Goal: Transaction & Acquisition: Book appointment/travel/reservation

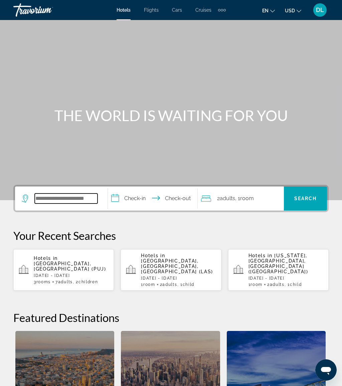
click at [78, 198] on input "Search hotel destination" at bounding box center [66, 199] width 63 height 10
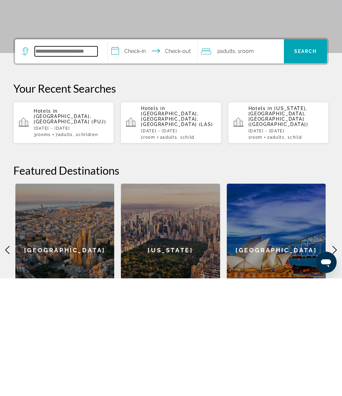
scroll to position [45, 0]
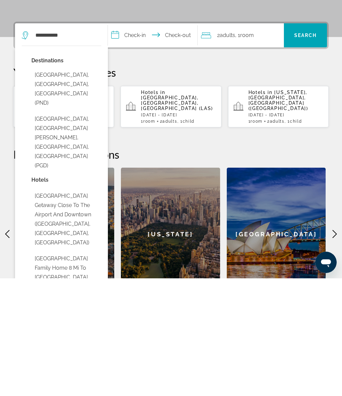
click at [86, 231] on button "[GEOGRAPHIC_DATA], [GEOGRAPHIC_DATA][PERSON_NAME], [GEOGRAPHIC_DATA], [GEOGRAPH…" at bounding box center [66, 260] width 70 height 59
type input "**********"
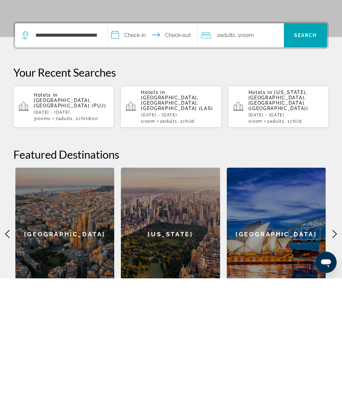
click at [134, 141] on input "**********" at bounding box center [154, 154] width 92 height 26
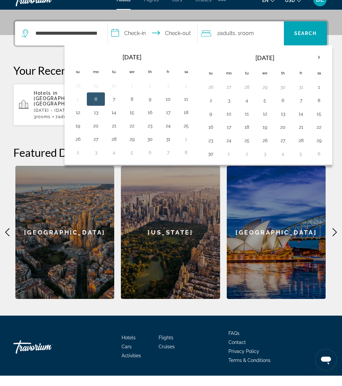
scroll to position [165, 0]
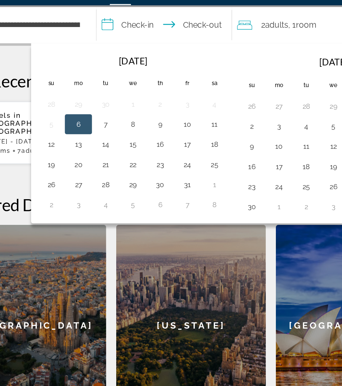
click at [163, 94] on button "10" at bounding box center [168, 98] width 11 height 9
click at [72, 108] on button "12" at bounding box center [77, 112] width 11 height 9
type input "**********"
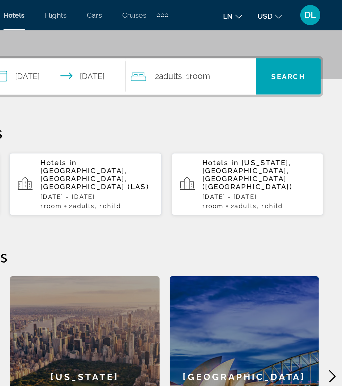
scroll to position [127, 0]
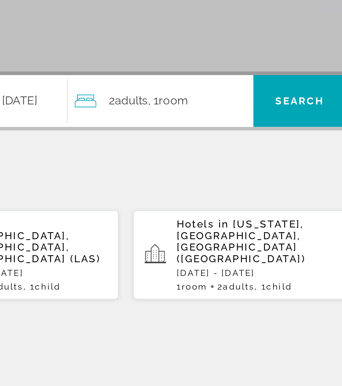
click at [201, 67] on div "2 Adult Adults , 1 Room rooms" at bounding box center [242, 71] width 83 height 9
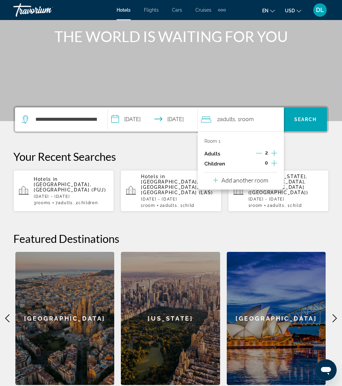
click at [262, 178] on p "Add another room" at bounding box center [244, 180] width 47 height 7
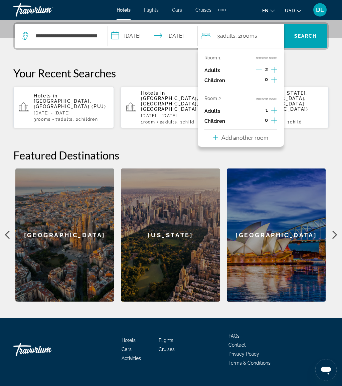
scroll to position [163, 0]
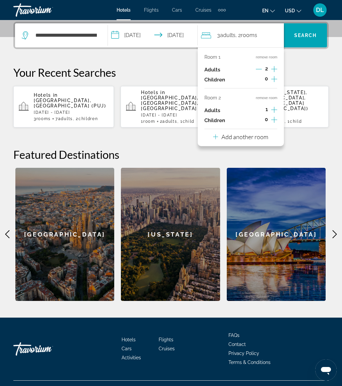
click at [268, 133] on p "Add another room" at bounding box center [244, 136] width 47 height 7
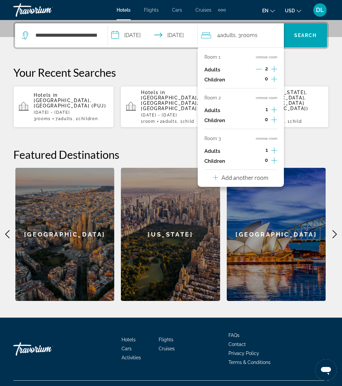
click at [266, 174] on p "Add another room" at bounding box center [244, 177] width 47 height 7
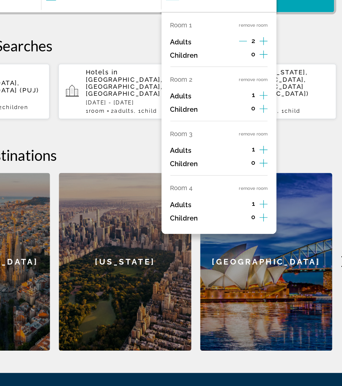
click at [256, 177] on button "remove room" at bounding box center [266, 179] width 21 height 4
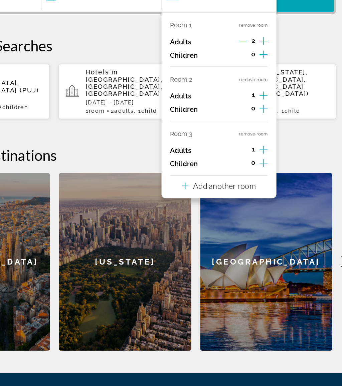
click at [256, 136] on button "remove room" at bounding box center [266, 138] width 21 height 4
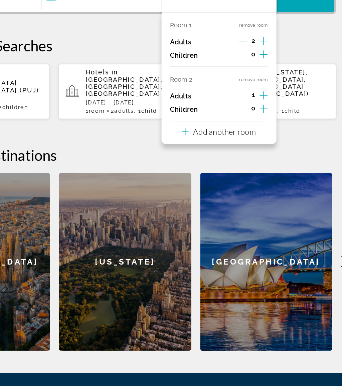
click at [256, 96] on button "remove room" at bounding box center [266, 98] width 21 height 4
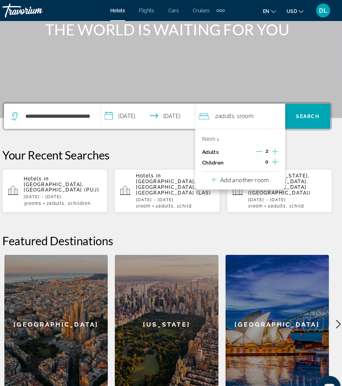
scroll to position [87, 0]
click at [301, 110] on span "Search" at bounding box center [305, 110] width 23 height 5
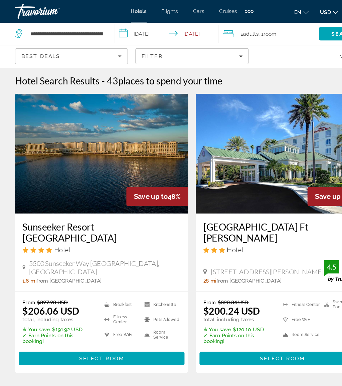
click at [142, 28] on input "**********" at bounding box center [149, 31] width 95 height 22
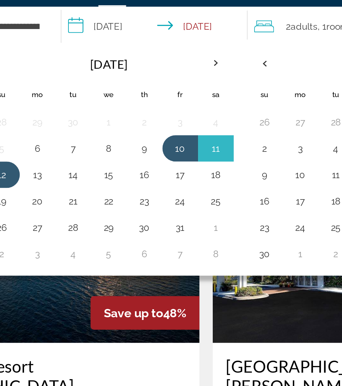
click at [152, 100] on button "17" at bounding box center [157, 104] width 11 height 9
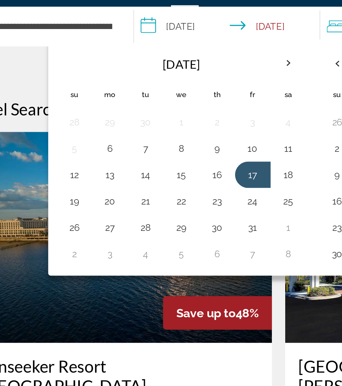
click at [62, 114] on button "19" at bounding box center [67, 118] width 11 height 9
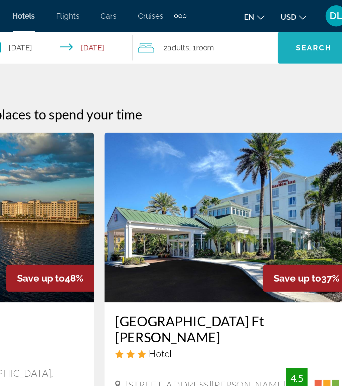
click at [294, 29] on span "Search" at bounding box center [305, 29] width 23 height 5
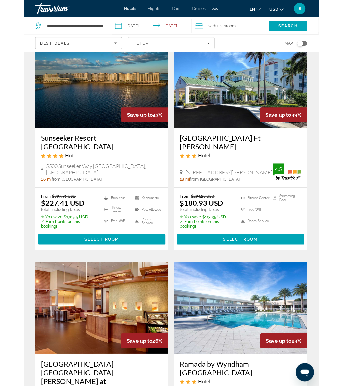
scroll to position [76, 0]
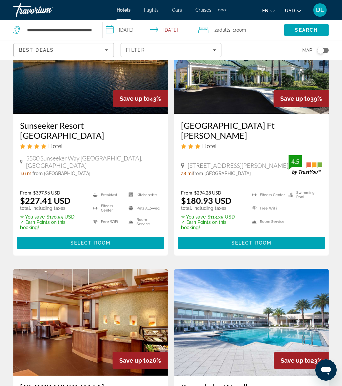
click at [136, 27] on input "**********" at bounding box center [149, 31] width 95 height 22
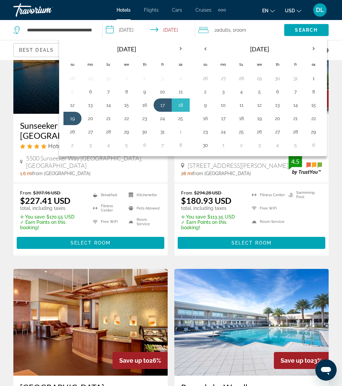
click at [176, 121] on button "25" at bounding box center [180, 118] width 11 height 9
click at [87, 135] on button "27" at bounding box center [90, 131] width 11 height 9
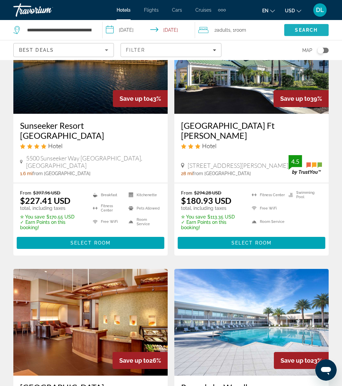
click at [313, 33] on span "Search" at bounding box center [306, 29] width 23 height 5
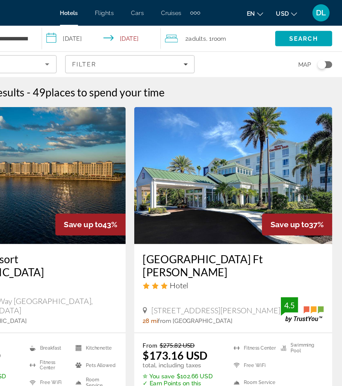
click at [102, 27] on input "**********" at bounding box center [149, 31] width 95 height 22
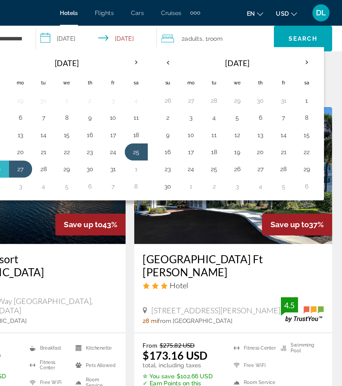
click at [213, 130] on button "24" at bounding box center [218, 131] width 11 height 9
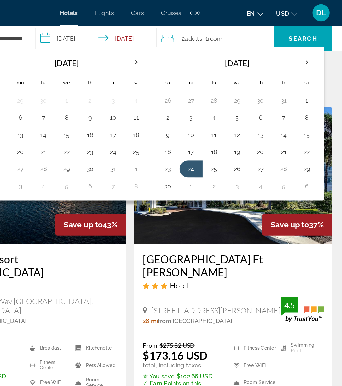
click at [195, 143] on button "30" at bounding box center [200, 144] width 11 height 9
type input "**********"
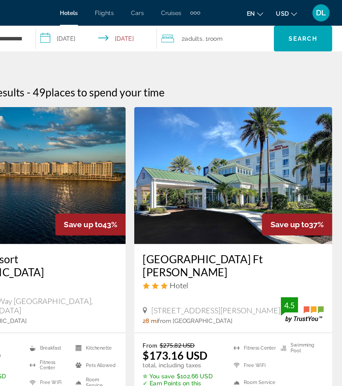
click at [195, 29] on div "2 Adult Adults , 1 Room rooms" at bounding box center [239, 29] width 88 height 9
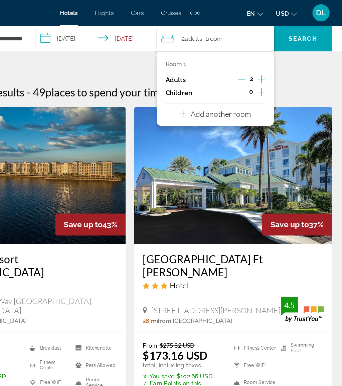
click at [270, 71] on icon "Increment children" at bounding box center [273, 72] width 6 height 8
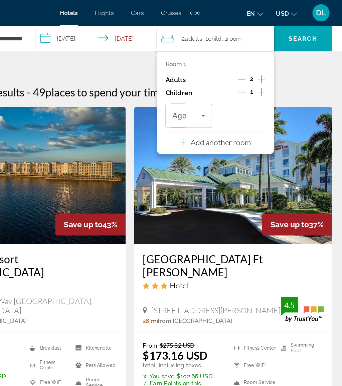
click at [224, 92] on icon "Travelers: 2 adults, 1 child" at bounding box center [228, 90] width 8 height 8
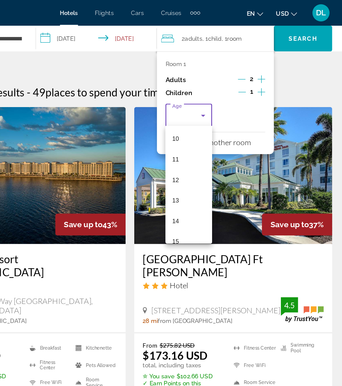
scroll to position [161, 0]
click at [199, 124] on mat-option "11" at bounding box center [217, 124] width 36 height 16
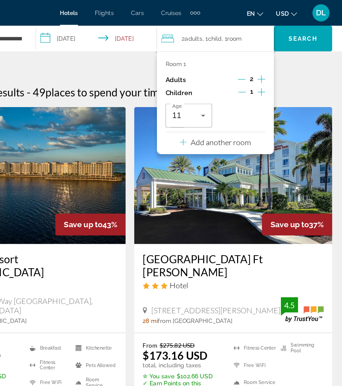
click at [218, 109] on p "Add another room" at bounding box center [241, 110] width 47 height 7
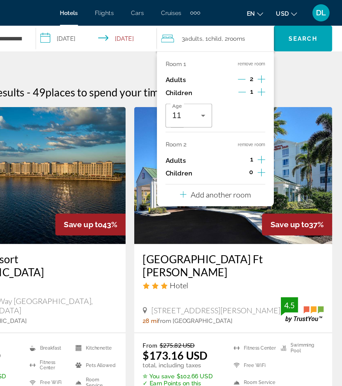
click at [270, 123] on icon "Increment adults" at bounding box center [273, 124] width 6 height 8
click at [270, 132] on icon "Increment children" at bounding box center [273, 134] width 6 height 8
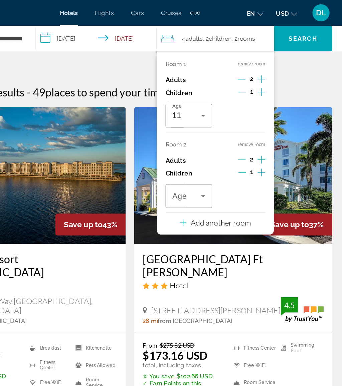
click at [224, 151] on icon "Travelers: 4 adults, 2 children" at bounding box center [228, 153] width 8 height 8
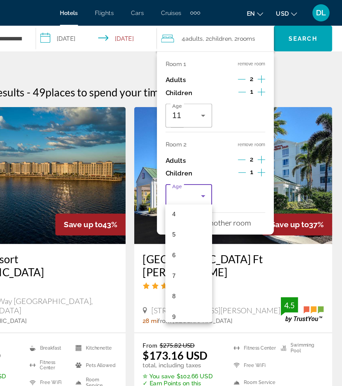
scroll to position [149, 0]
click at [199, 179] on mat-option "10" at bounding box center [217, 181] width 36 height 16
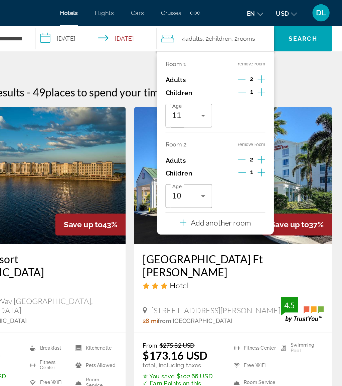
click at [270, 132] on icon "Increment children" at bounding box center [273, 134] width 6 height 6
click at [265, 154] on icon "Travelers: 4 adults, 3 children" at bounding box center [269, 153] width 8 height 8
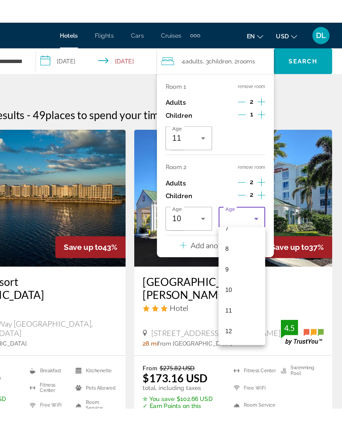
scroll to position [138, 0]
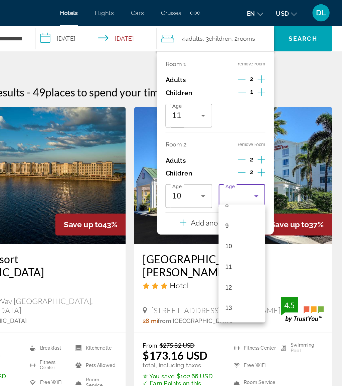
click at [240, 177] on mat-option "9" at bounding box center [258, 176] width 36 height 16
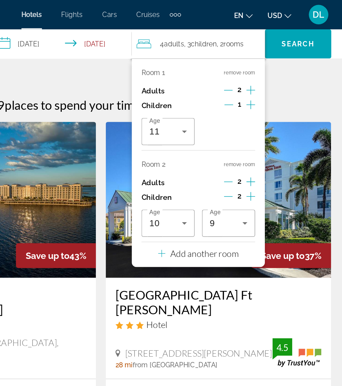
click at [294, 30] on span "Search" at bounding box center [305, 29] width 23 height 5
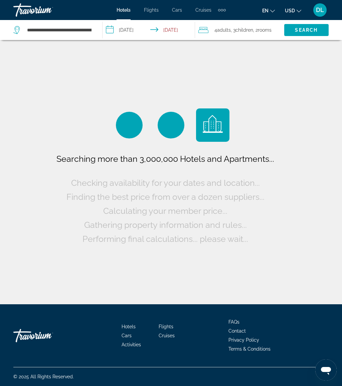
click at [98, 24] on app-destination-search "**********" at bounding box center [51, 30] width 102 height 20
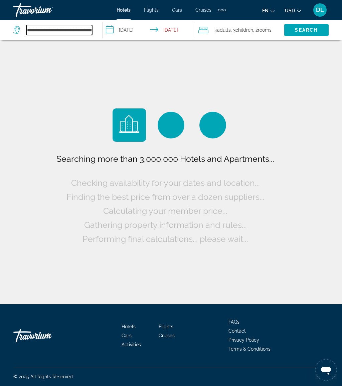
click at [91, 27] on input "**********" at bounding box center [59, 30] width 66 height 10
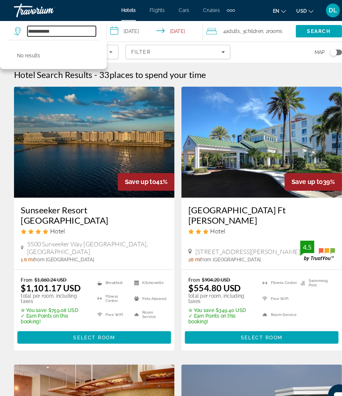
click at [68, 31] on input "**********" at bounding box center [59, 30] width 66 height 10
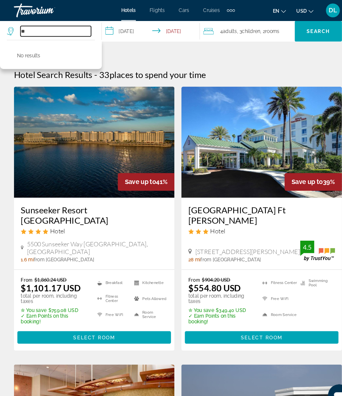
type input "*"
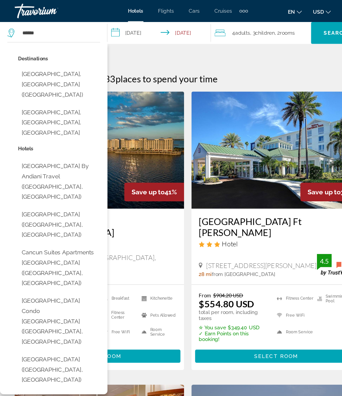
click at [71, 67] on button "Cancun, Mexico (CUN)" at bounding box center [53, 76] width 75 height 31
type input "**********"
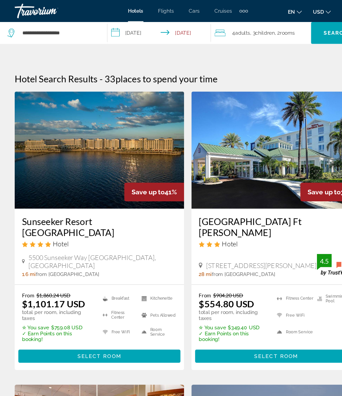
click at [299, 23] on span "Search" at bounding box center [305, 30] width 45 height 16
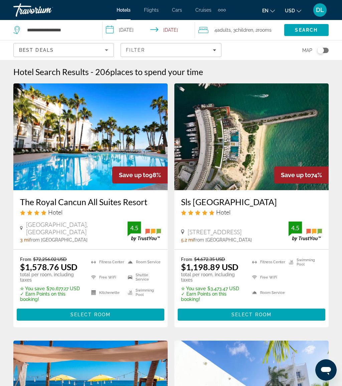
click at [238, 317] on span "Select Room" at bounding box center [251, 314] width 40 height 5
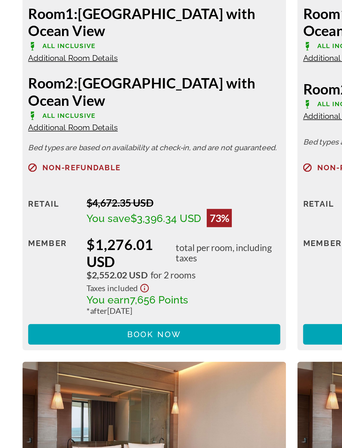
scroll to position [1052, 0]
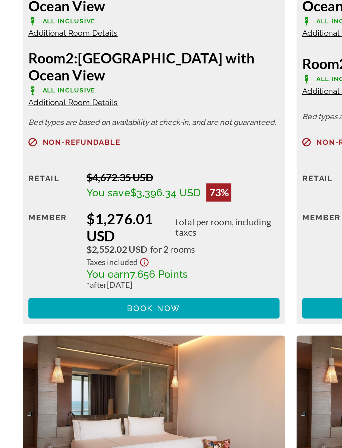
click at [113, 358] on span "Main content" at bounding box center [90, 366] width 147 height 16
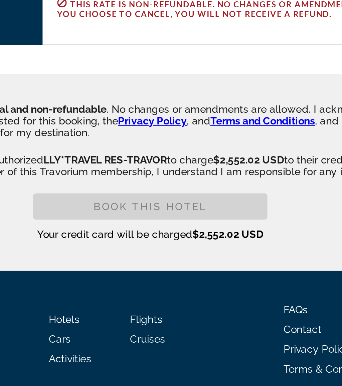
scroll to position [1016, 0]
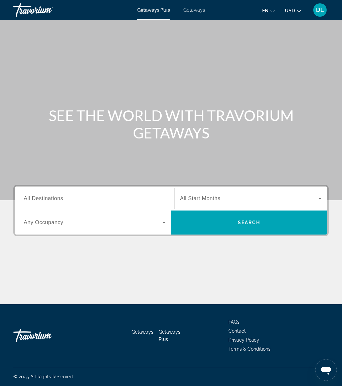
click at [198, 11] on span "Getaways" at bounding box center [194, 9] width 22 height 5
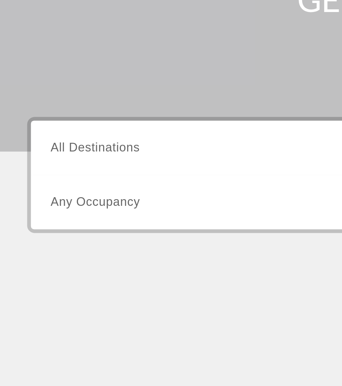
click at [61, 196] on span "All Destinations" at bounding box center [43, 199] width 39 height 6
click at [61, 195] on input "Destination All Destinations" at bounding box center [95, 199] width 142 height 8
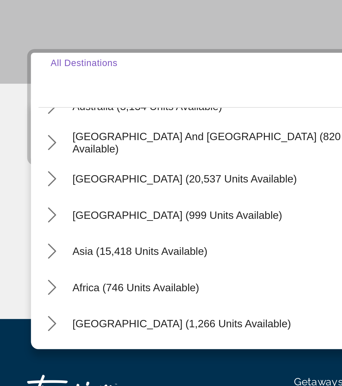
scroll to position [108, 0]
click at [26, 271] on icon "Toggle Asia (15,418 units available) submenu" at bounding box center [24, 274] width 7 height 7
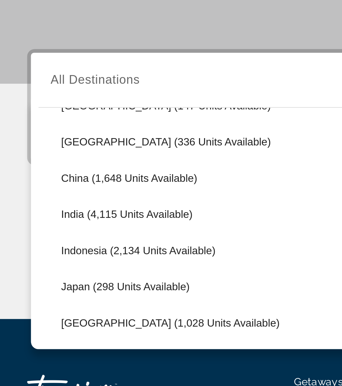
scroll to position [209, 0]
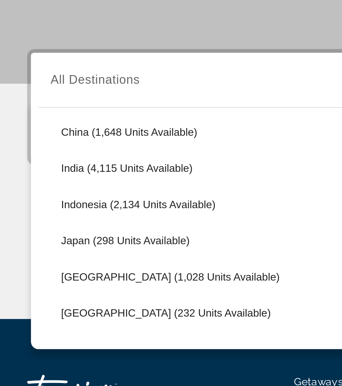
click at [63, 299] on span "Maldives (232 units available)" at bounding box center [74, 301] width 93 height 5
type input "**********"
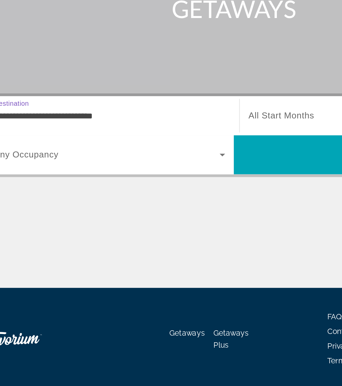
click at [177, 215] on span "Search" at bounding box center [249, 223] width 156 height 16
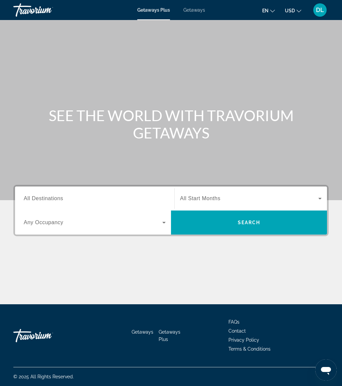
click at [202, 6] on div "Getaways Plus Getaways en English Español Français Italiano Português русский U…" at bounding box center [171, 9] width 342 height 17
click at [197, 7] on span "Getaways" at bounding box center [194, 9] width 22 height 5
click at [110, 197] on input "Destination All Destinations" at bounding box center [95, 199] width 142 height 8
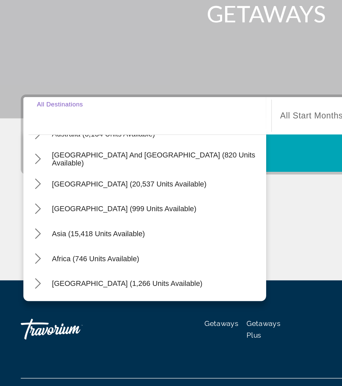
scroll to position [108, 0]
click at [26, 269] on mat-icon "Toggle Asia (15,418 units available) submenu" at bounding box center [24, 275] width 12 height 12
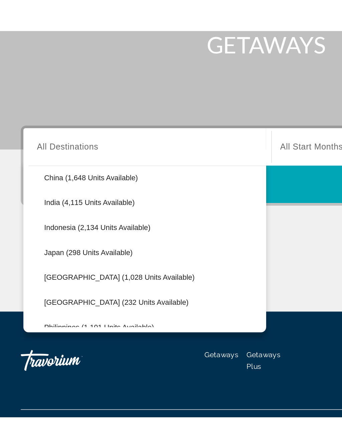
scroll to position [216, 0]
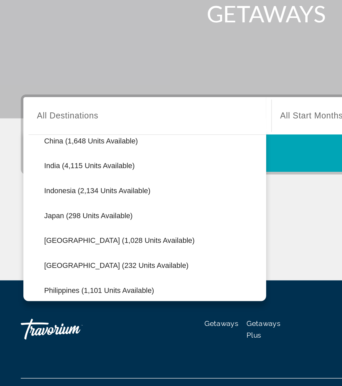
click at [84, 292] on span "Maldives (232 units available)" at bounding box center [74, 294] width 93 height 5
type input "**********"
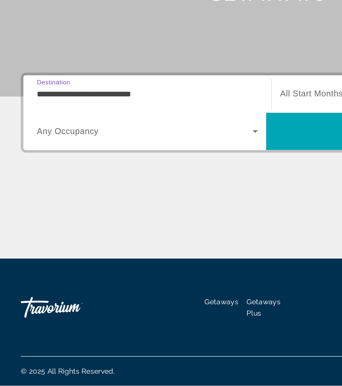
click at [191, 215] on span "Search" at bounding box center [249, 223] width 156 height 16
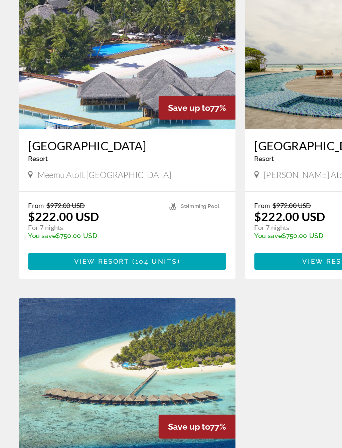
click at [132, 276] on span "Main content" at bounding box center [90, 284] width 141 height 16
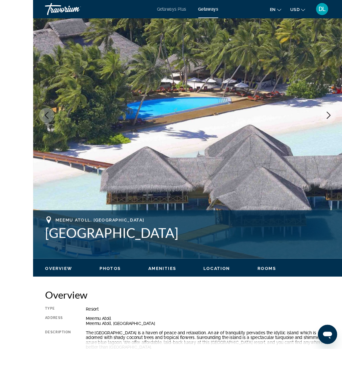
scroll to position [90, 0]
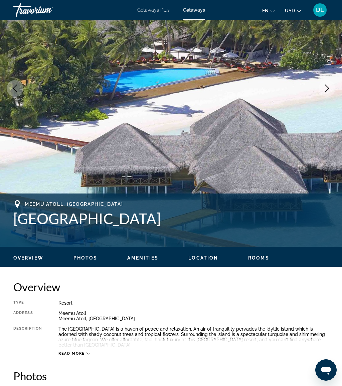
click at [326, 82] on button "Next image" at bounding box center [326, 88] width 17 height 17
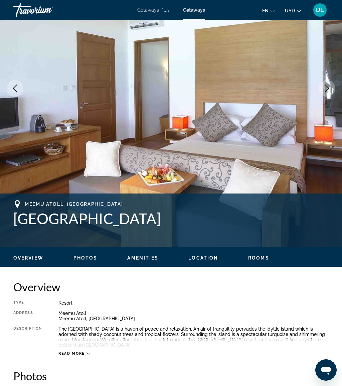
click at [325, 84] on button "Next image" at bounding box center [326, 88] width 17 height 17
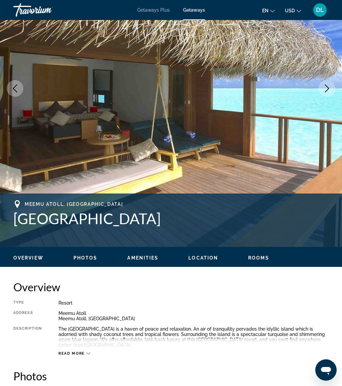
click at [333, 89] on button "Next image" at bounding box center [326, 88] width 17 height 17
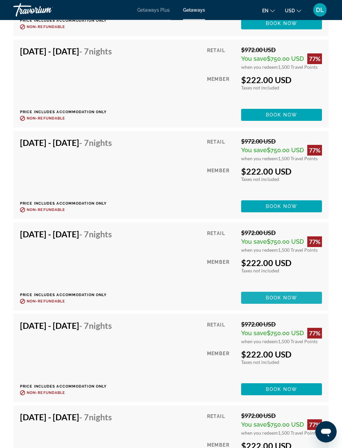
scroll to position [3235, 0]
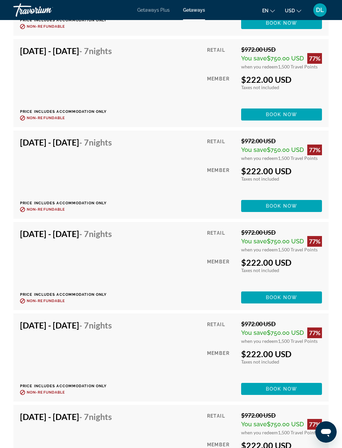
click at [286, 295] on span "Main content" at bounding box center [281, 297] width 81 height 16
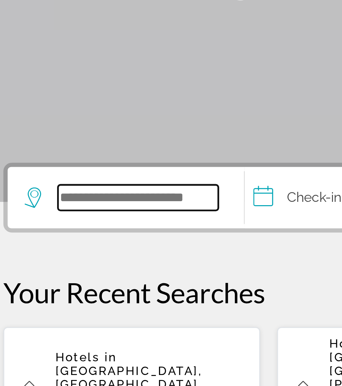
click at [47, 194] on input "Search hotel destination" at bounding box center [66, 199] width 63 height 10
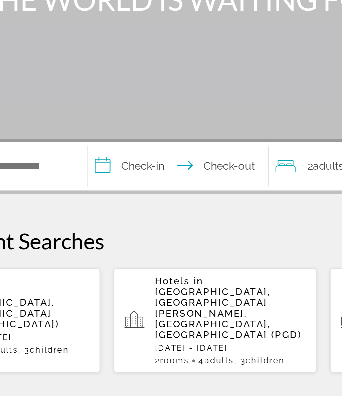
click at [108, 187] on input "**********" at bounding box center [154, 200] width 92 height 26
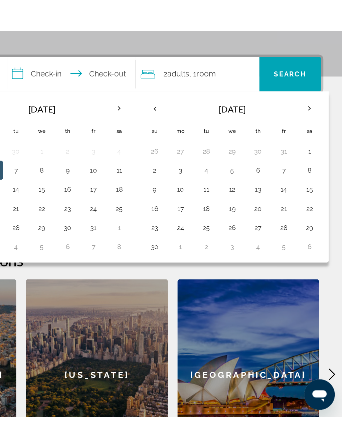
scroll to position [58, 0]
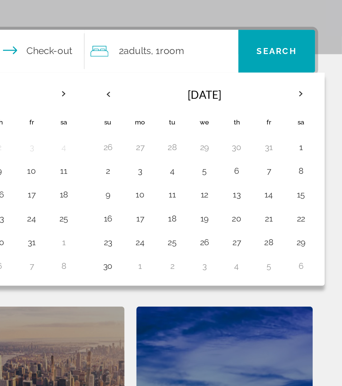
click at [201, 136] on div "2 Adult Adults , 1 Room rooms" at bounding box center [242, 140] width 83 height 9
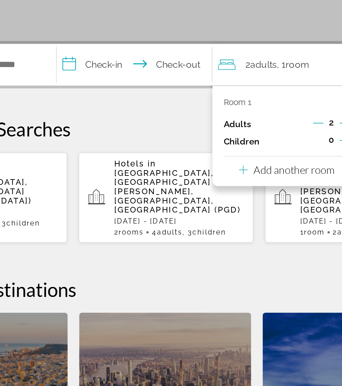
click at [221, 198] on p "Add another room" at bounding box center [244, 201] width 47 height 7
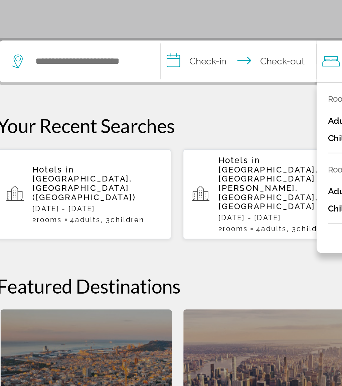
click at [198, 152] on div "Room 1 remove room Adults 2 Children 0 Room 2 remove room Adults 1 Children 0 A…" at bounding box center [241, 201] width 86 height 99
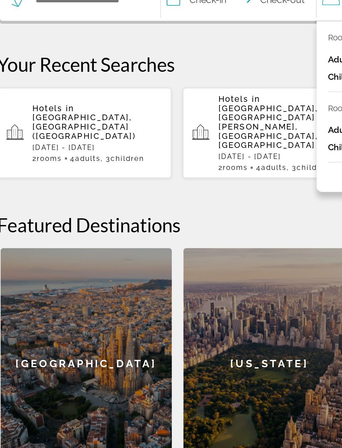
scroll to position [64, 0]
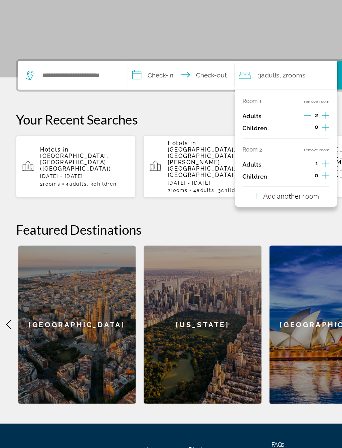
click at [259, 232] on p "Add another room" at bounding box center [244, 235] width 47 height 7
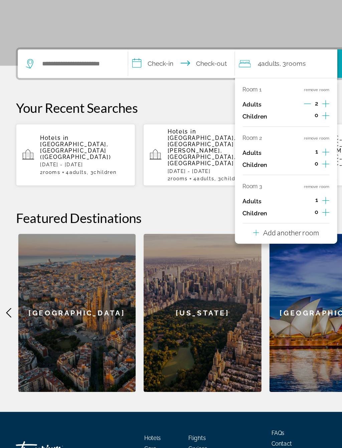
click at [271, 236] on icon "Increment adults" at bounding box center [274, 240] width 6 height 8
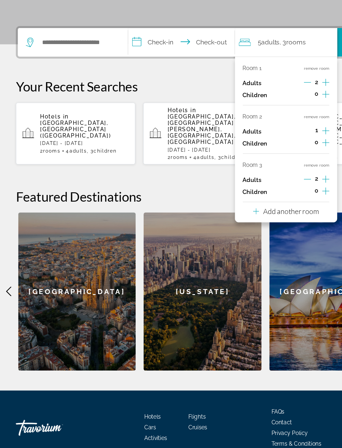
click at [265, 245] on p "Add another room" at bounding box center [244, 248] width 47 height 7
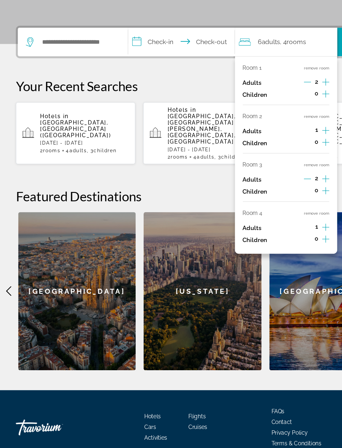
scroll to position [92, 0]
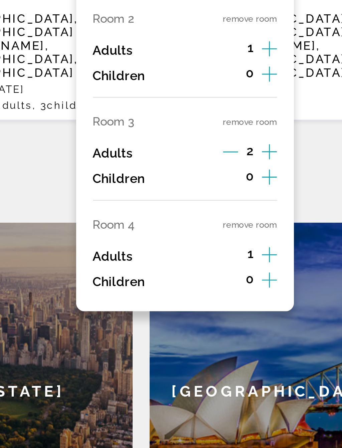
click at [256, 248] on button "remove room" at bounding box center [266, 250] width 21 height 4
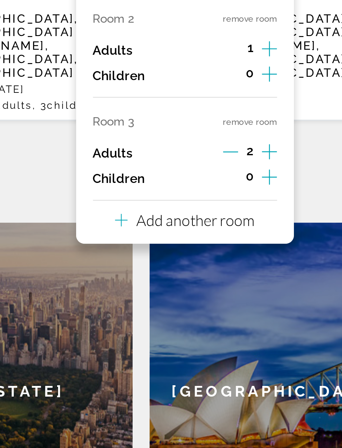
click at [256, 208] on button "remove room" at bounding box center [266, 210] width 21 height 4
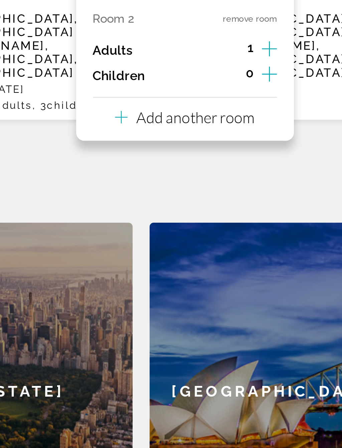
click at [256, 167] on button "remove room" at bounding box center [266, 169] width 21 height 4
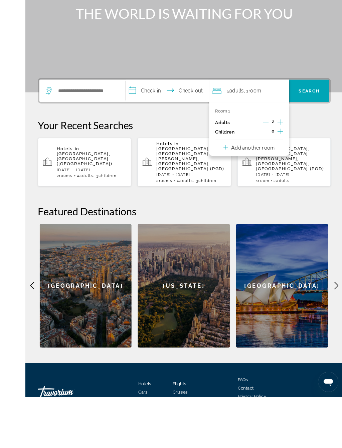
scroll to position [109, 0]
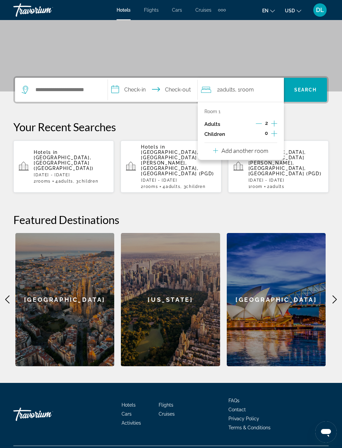
click at [137, 87] on input "**********" at bounding box center [154, 91] width 92 height 26
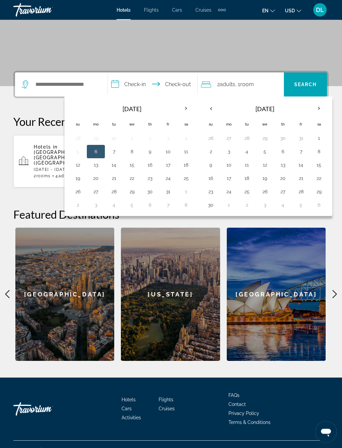
scroll to position [114, 0]
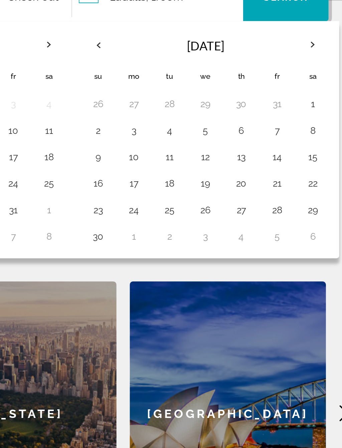
click at [223, 187] on button "24" at bounding box center [228, 191] width 11 height 9
click at [205, 200] on button "30" at bounding box center [210, 204] width 11 height 9
type input "**********"
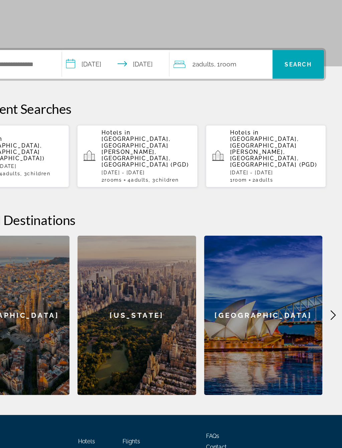
click at [208, 80] on div "2 Adult Adults , 1 Room rooms" at bounding box center [242, 84] width 83 height 9
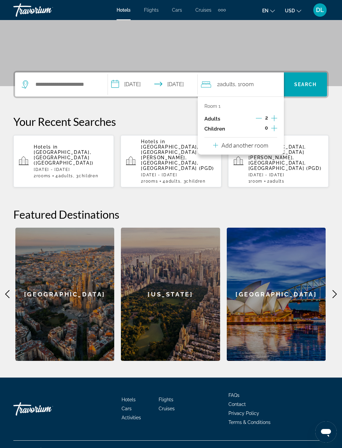
click at [256, 145] on p "Add another room" at bounding box center [244, 144] width 47 height 7
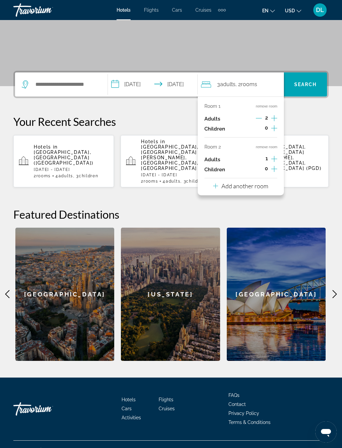
click at [254, 185] on p "Add another room" at bounding box center [244, 185] width 47 height 7
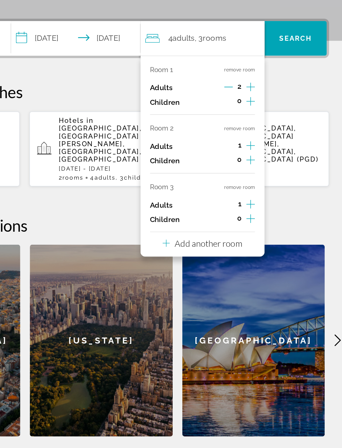
click at [271, 196] on icon "Increment adults" at bounding box center [274, 200] width 6 height 8
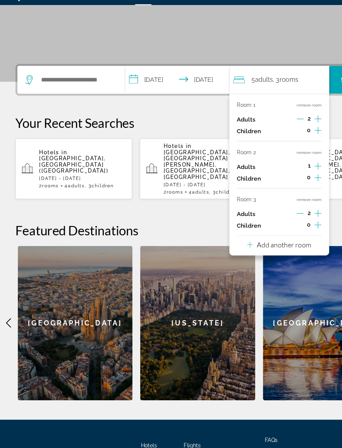
click at [272, 156] on icon "Increment adults" at bounding box center [274, 159] width 6 height 6
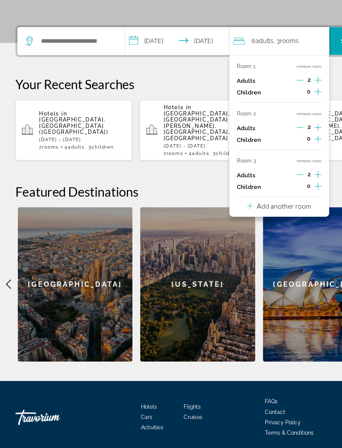
click at [272, 206] on icon "Increment children" at bounding box center [274, 210] width 6 height 8
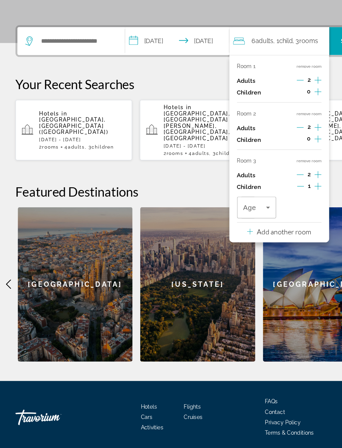
click at [231, 224] on icon "Travelers: 6 adults, 1 child" at bounding box center [231, 228] width 8 height 8
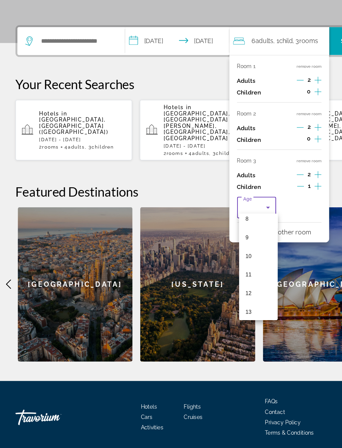
scroll to position [152, 0]
click at [227, 244] on mat-option "10" at bounding box center [222, 252] width 33 height 16
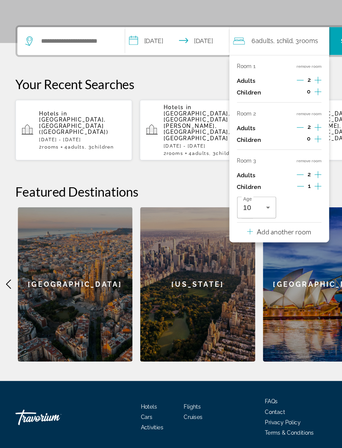
click at [274, 165] on icon "Increment children" at bounding box center [274, 169] width 6 height 8
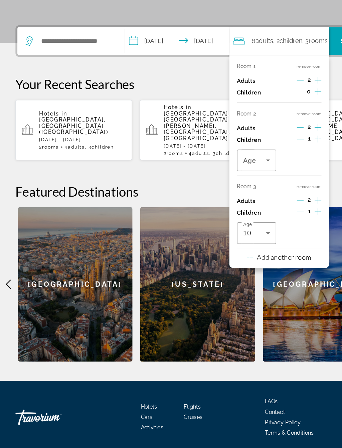
click at [234, 183] on icon "Travelers: 6 adults, 2 children" at bounding box center [231, 187] width 8 height 8
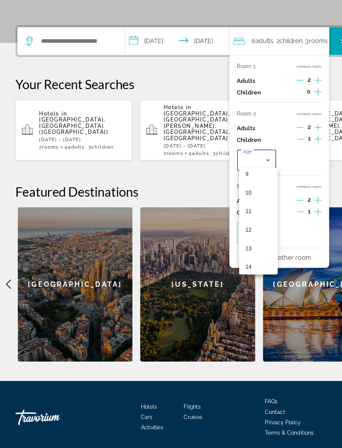
scroll to position [170, 0]
click at [223, 219] on mat-option "12" at bounding box center [222, 227] width 33 height 16
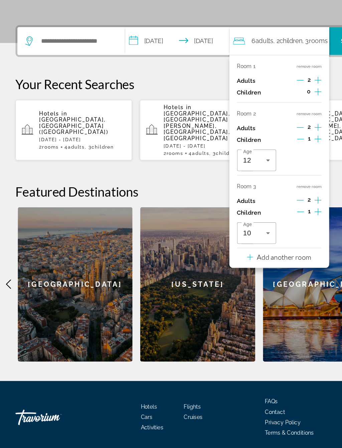
click at [274, 114] on icon "Increment adults" at bounding box center [274, 118] width 6 height 8
click at [64, 79] on input "Search hotel destination" at bounding box center [66, 84] width 63 height 10
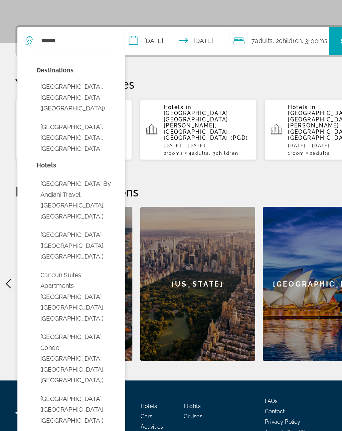
click at [84, 118] on button "Cancun, Mexico (CUN)" at bounding box center [66, 133] width 70 height 31
type input "**********"
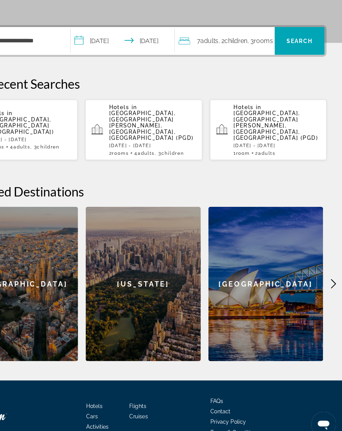
click at [294, 82] on span "Search" at bounding box center [305, 84] width 23 height 5
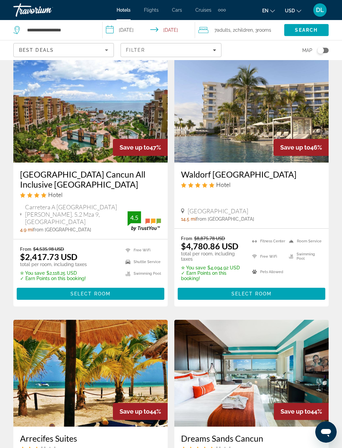
scroll to position [824, 0]
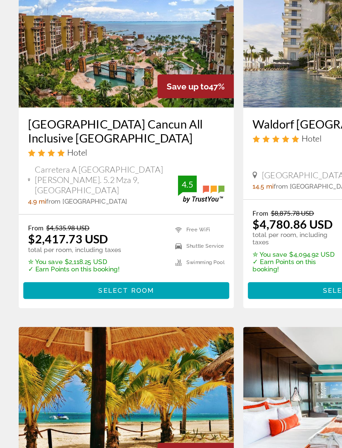
click at [129, 271] on span "Main content" at bounding box center [90, 279] width 147 height 16
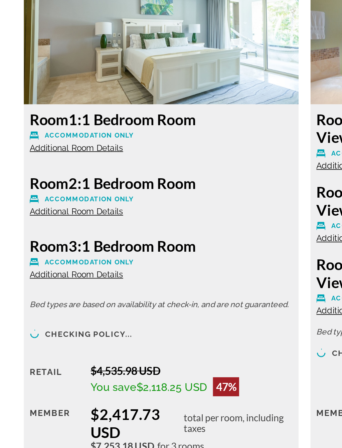
scroll to position [1042, 0]
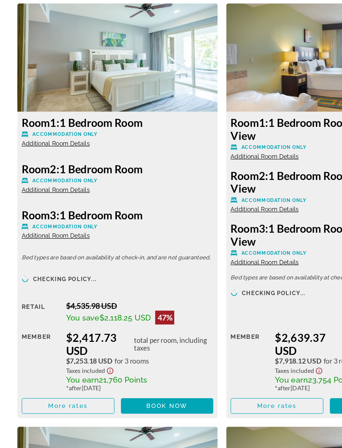
click at [57, 386] on span "Main content" at bounding box center [52, 415] width 71 height 16
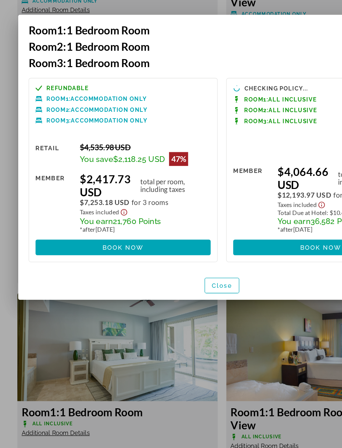
scroll to position [0, 0]
click at [176, 320] on span "Close" at bounding box center [171, 322] width 16 height 5
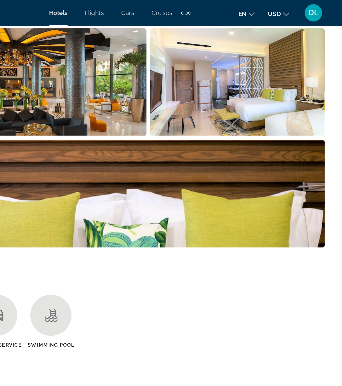
scroll to position [546, 0]
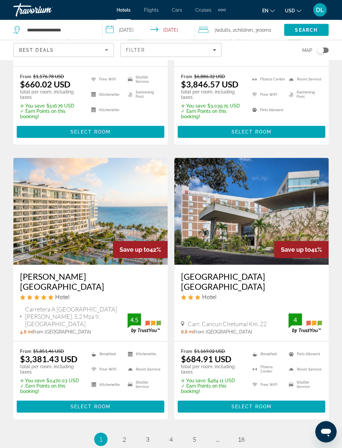
scroll to position [1235, 0]
click at [126, 386] on link "page 2" at bounding box center [124, 439] width 12 height 12
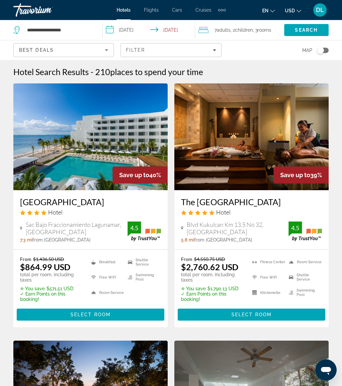
click at [239, 314] on span "Select Room" at bounding box center [251, 314] width 40 height 5
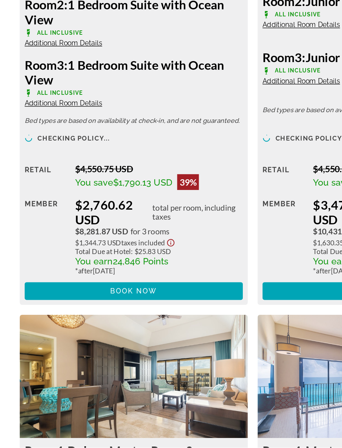
scroll to position [1160, 0]
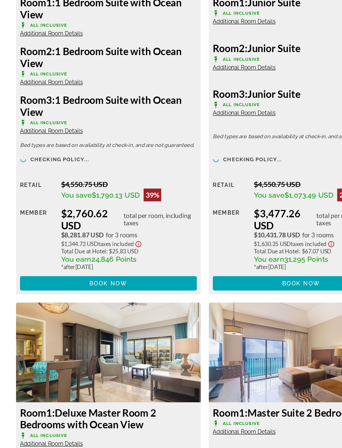
click at [126, 302] on span "Main content" at bounding box center [90, 310] width 147 height 16
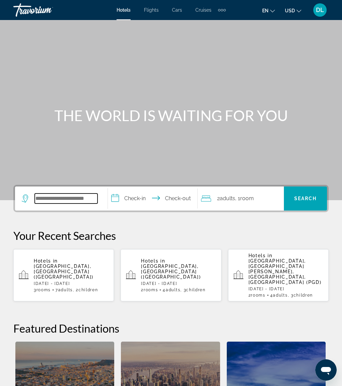
click at [78, 203] on input "Search hotel destination" at bounding box center [66, 199] width 63 height 10
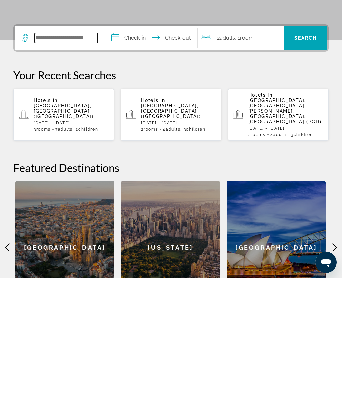
scroll to position [45, 0]
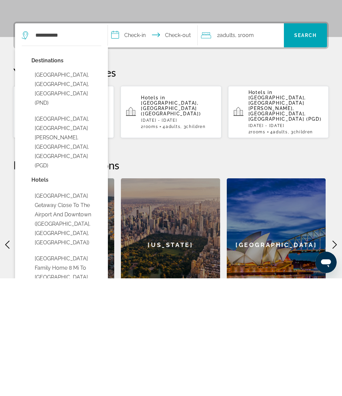
click at [85, 231] on button "[GEOGRAPHIC_DATA], [GEOGRAPHIC_DATA][PERSON_NAME], [GEOGRAPHIC_DATA], [GEOGRAPH…" at bounding box center [66, 260] width 70 height 59
type input "**********"
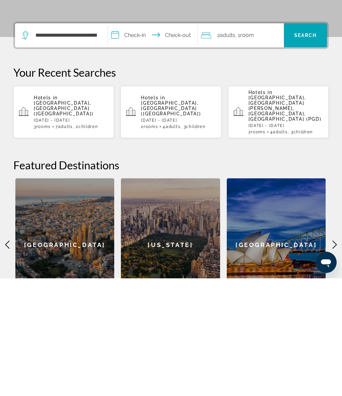
click at [136, 141] on input "**********" at bounding box center [154, 154] width 92 height 26
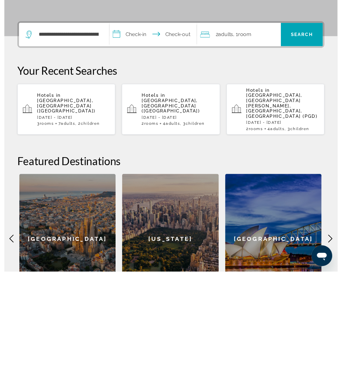
scroll to position [163, 0]
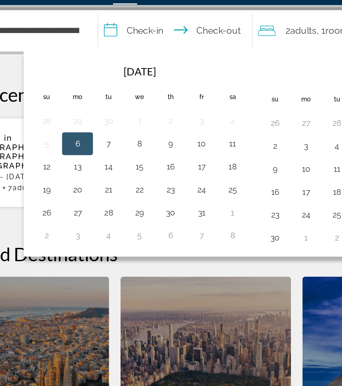
click at [163, 96] on button "10" at bounding box center [168, 100] width 11 height 9
click at [72, 110] on button "12" at bounding box center [77, 114] width 11 height 9
type input "**********"
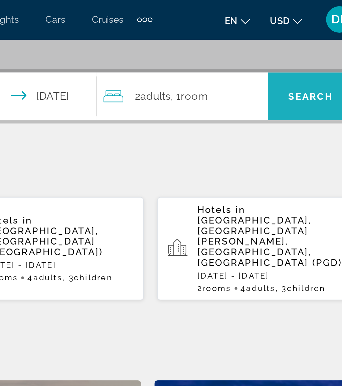
scroll to position [141, 0]
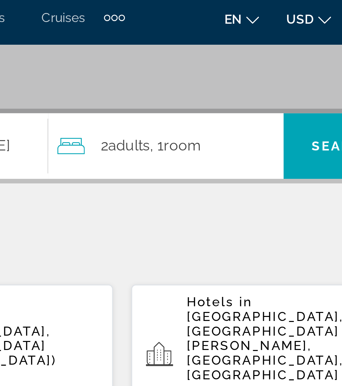
click at [201, 52] on div "2 Adult Adults , 1 Room rooms" at bounding box center [242, 56] width 83 height 9
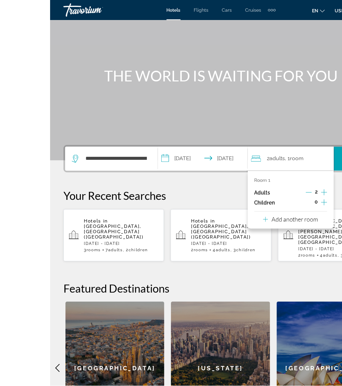
scroll to position [40, 0]
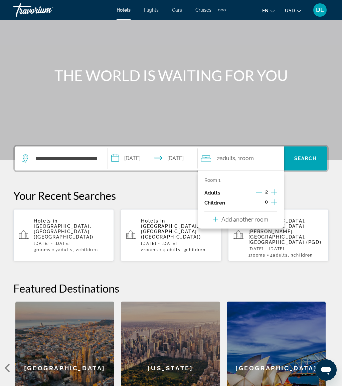
click at [273, 218] on div "Room 1 Adults 2 Children 0 Add another room" at bounding box center [241, 200] width 86 height 58
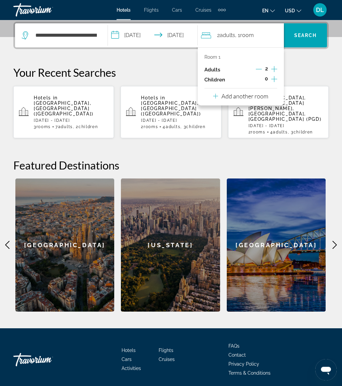
click at [261, 97] on p "Add another room" at bounding box center [244, 96] width 47 height 7
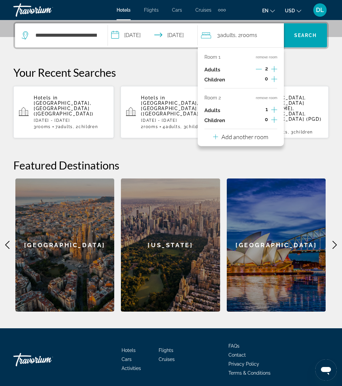
click at [257, 137] on div "Add another room" at bounding box center [240, 137] width 55 height 8
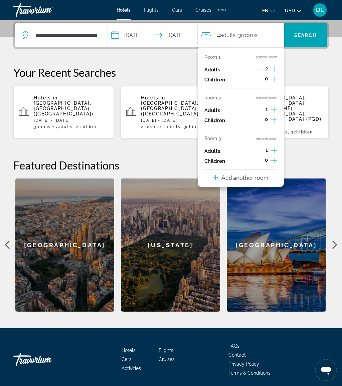
click at [258, 176] on p "Add another room" at bounding box center [244, 177] width 47 height 7
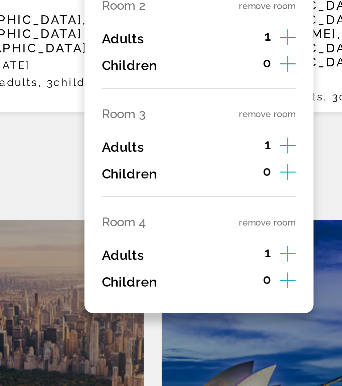
click at [256, 177] on button "remove room" at bounding box center [266, 179] width 21 height 4
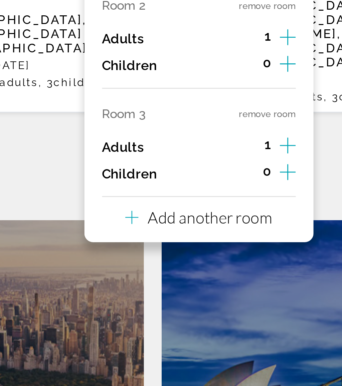
click at [256, 136] on button "remove room" at bounding box center [266, 138] width 21 height 4
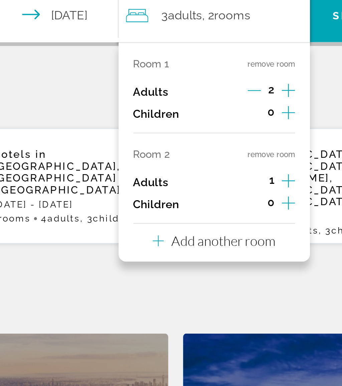
click at [256, 96] on button "remove room" at bounding box center [266, 98] width 21 height 4
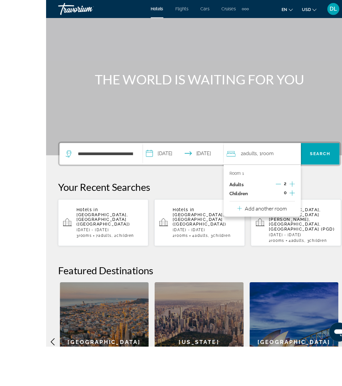
scroll to position [52, 0]
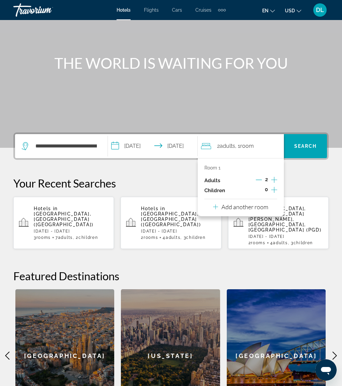
click at [314, 144] on span "Search" at bounding box center [305, 145] width 23 height 5
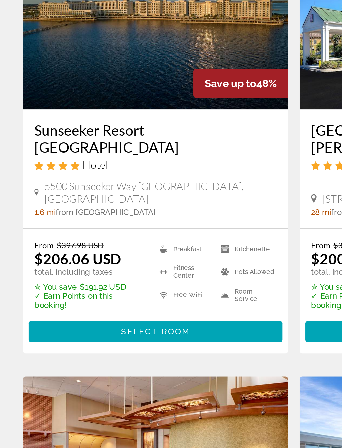
click at [102, 317] on span "Select Room" at bounding box center [90, 319] width 40 height 5
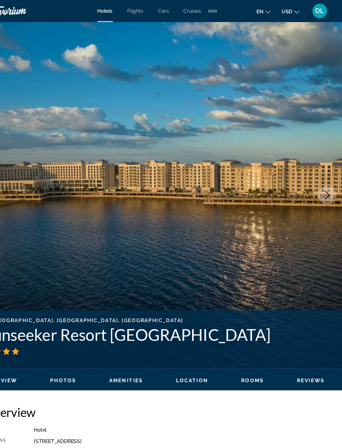
click at [318, 180] on button "Next image" at bounding box center [326, 178] width 17 height 17
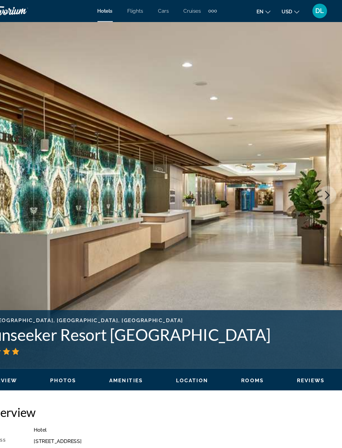
click at [318, 183] on button "Next image" at bounding box center [326, 178] width 17 height 17
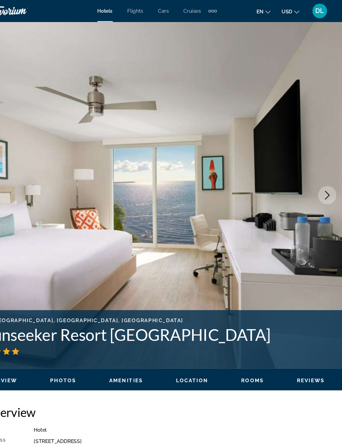
click at [323, 179] on icon "Next image" at bounding box center [327, 179] width 8 height 8
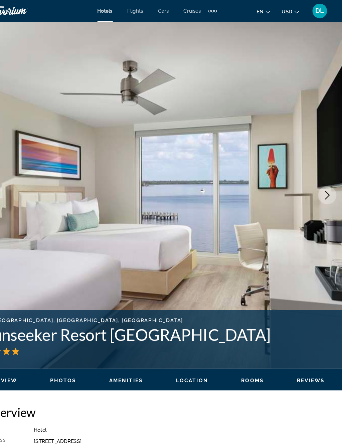
click at [289, 180] on img "Main content" at bounding box center [171, 178] width 342 height 317
click at [323, 178] on icon "Next image" at bounding box center [327, 179] width 8 height 8
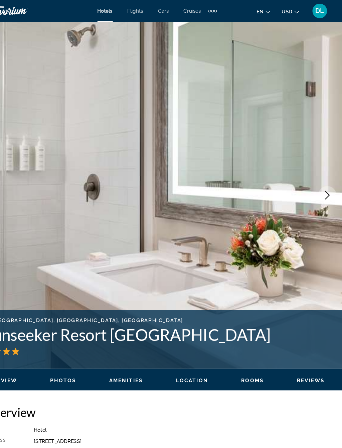
click at [318, 181] on button "Next image" at bounding box center [326, 178] width 17 height 17
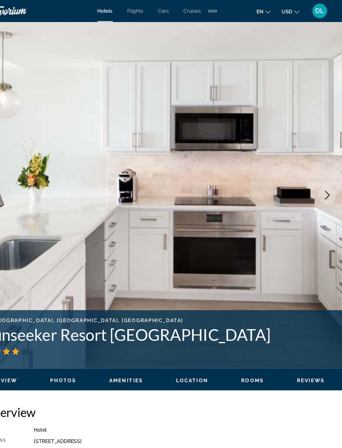
click at [318, 180] on button "Next image" at bounding box center [326, 178] width 17 height 17
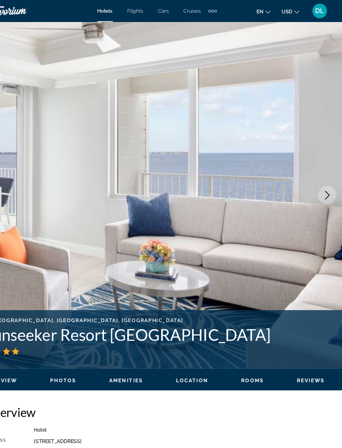
click at [325, 181] on icon "Next image" at bounding box center [327, 179] width 4 height 8
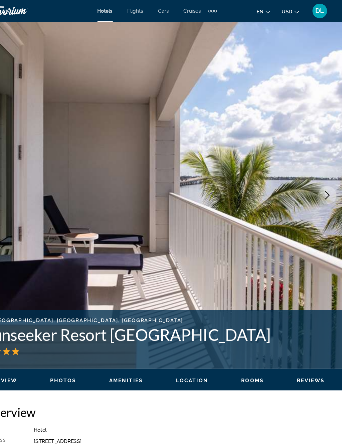
click at [323, 182] on icon "Next image" at bounding box center [327, 179] width 8 height 8
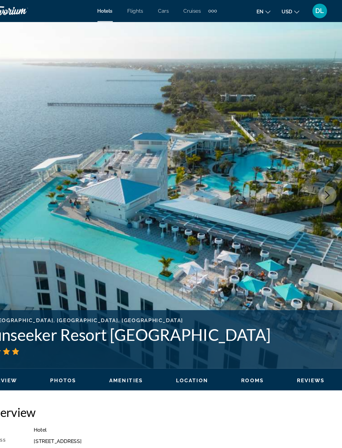
click at [323, 178] on icon "Next image" at bounding box center [327, 179] width 8 height 8
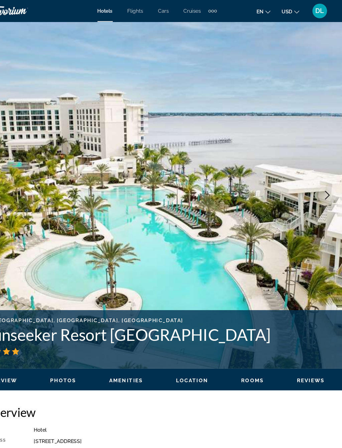
click at [318, 180] on button "Next image" at bounding box center [326, 178] width 17 height 17
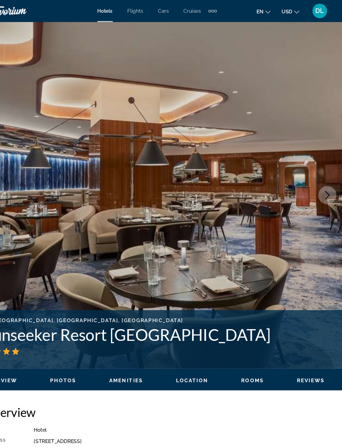
click at [289, 182] on img "Main content" at bounding box center [171, 178] width 342 height 317
click at [323, 181] on icon "Next image" at bounding box center [327, 179] width 8 height 8
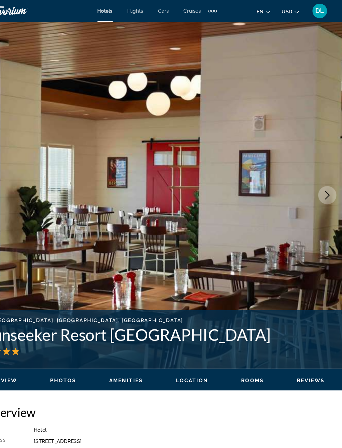
click at [323, 178] on icon "Next image" at bounding box center [327, 179] width 8 height 8
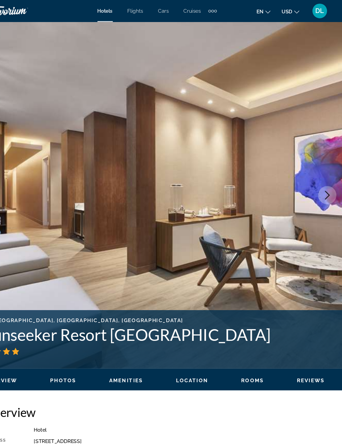
click at [323, 175] on icon "Next image" at bounding box center [327, 179] width 8 height 8
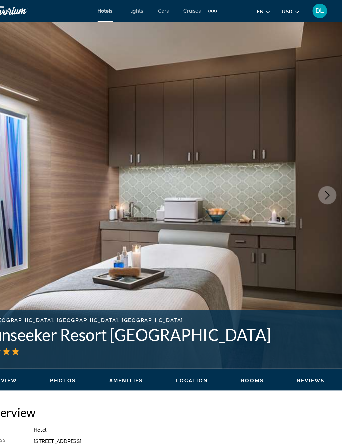
click at [323, 178] on icon "Next image" at bounding box center [327, 179] width 8 height 8
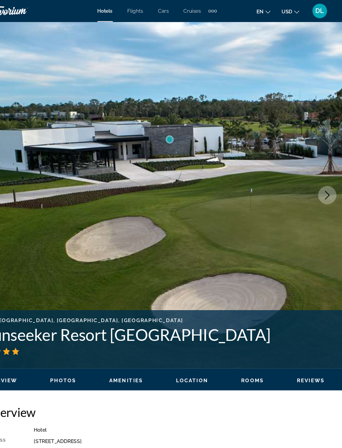
click at [302, 170] on img "Main content" at bounding box center [171, 178] width 342 height 317
click at [323, 177] on icon "Next image" at bounding box center [327, 179] width 8 height 8
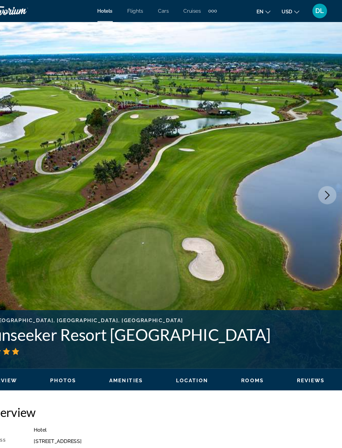
click at [323, 181] on icon "Next image" at bounding box center [327, 179] width 8 height 8
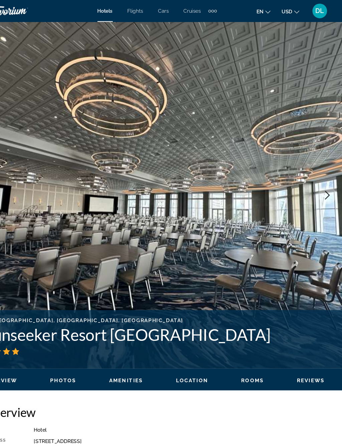
click at [323, 182] on icon "Next image" at bounding box center [327, 179] width 8 height 8
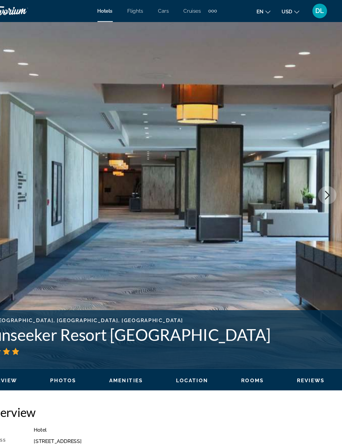
click at [318, 174] on button "Next image" at bounding box center [326, 178] width 17 height 17
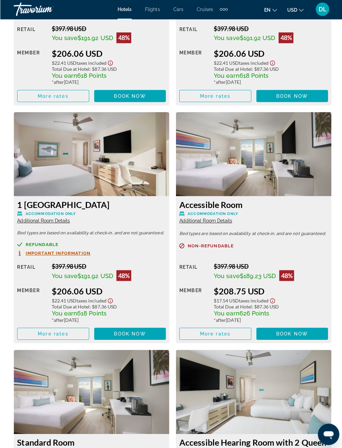
scroll to position [1324, 0]
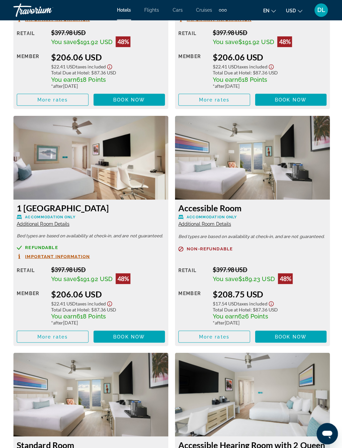
click at [151, 335] on span "Main content" at bounding box center [128, 335] width 71 height 16
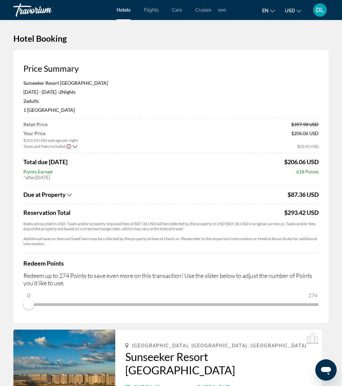
click at [219, 72] on h3 "Price Summary" at bounding box center [170, 68] width 295 height 10
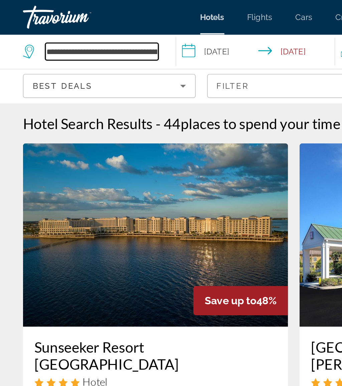
click at [89, 32] on input "**********" at bounding box center [59, 30] width 66 height 10
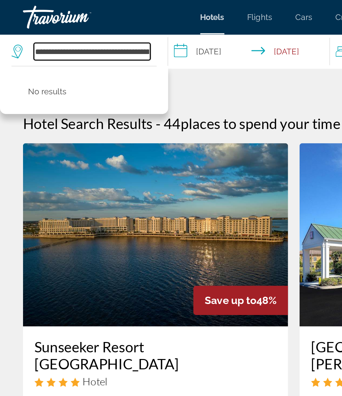
click at [86, 30] on input "**********" at bounding box center [54, 30] width 68 height 10
click at [67, 35] on input "**********" at bounding box center [54, 30] width 68 height 10
type input "*"
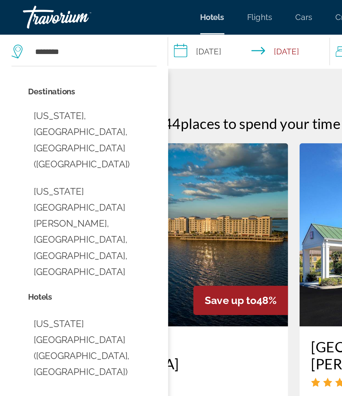
click at [70, 71] on button "New York, NY, United States (NYC)" at bounding box center [53, 81] width 75 height 41
type input "**********"
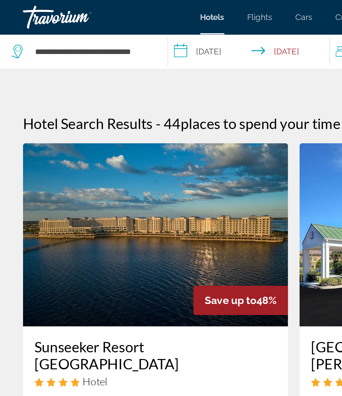
click at [130, 29] on input "**********" at bounding box center [146, 31] width 97 height 22
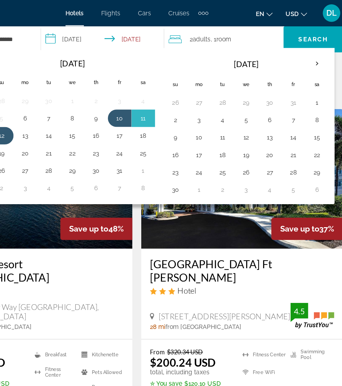
click at [249, 132] on button "26" at bounding box center [254, 131] width 11 height 9
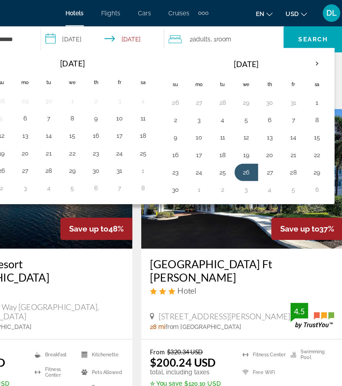
click at [195, 147] on button "30" at bounding box center [200, 144] width 11 height 9
type input "**********"
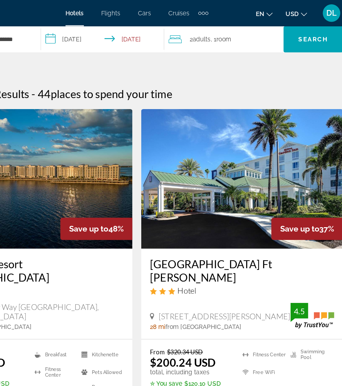
click at [200, 32] on div "2 Adult Adults , 1 Room rooms" at bounding box center [239, 29] width 88 height 9
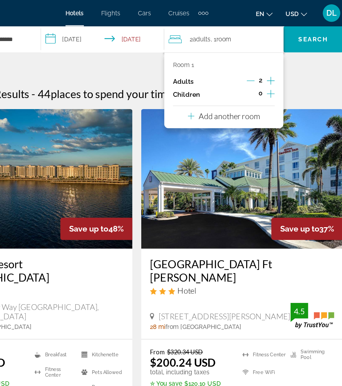
click at [270, 74] on icon "Increment children" at bounding box center [273, 72] width 6 height 8
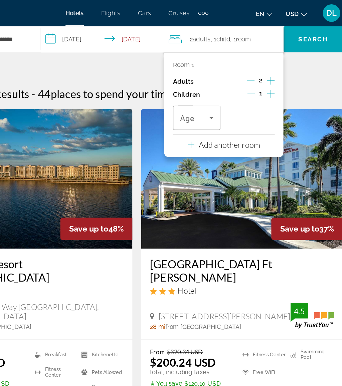
click at [226, 89] on icon "Travelers: 2 adults, 1 child" at bounding box center [227, 90] width 3 height 2
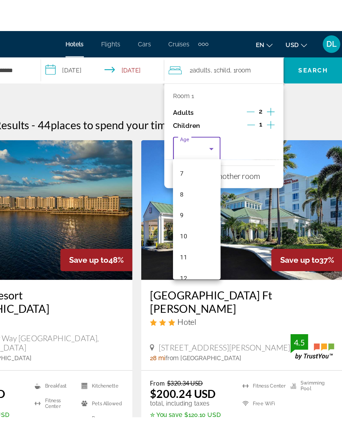
scroll to position [151, 0]
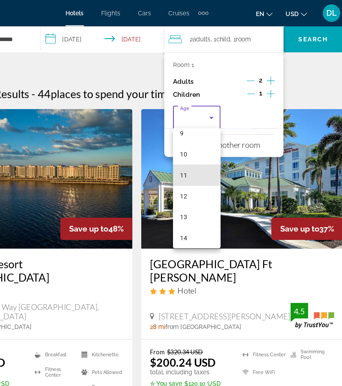
click at [199, 137] on mat-option "11" at bounding box center [217, 134] width 36 height 16
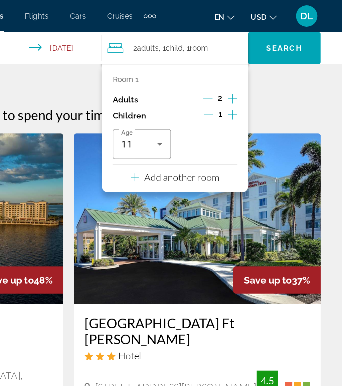
click at [294, 30] on span "Search" at bounding box center [305, 29] width 23 height 5
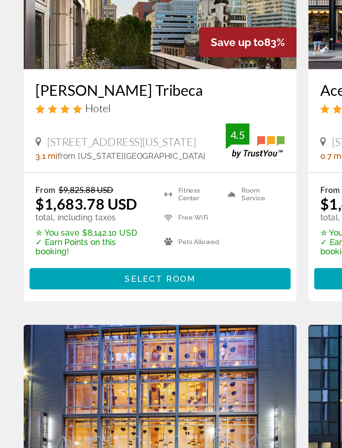
click at [106, 306] on span "Select Room" at bounding box center [90, 308] width 40 height 5
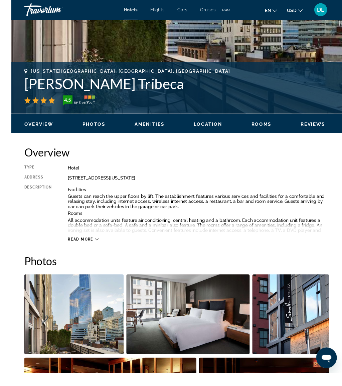
scroll to position [261, 0]
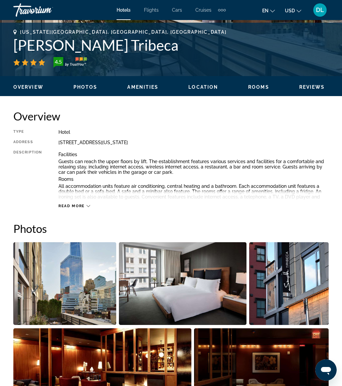
click at [81, 278] on img "Open full-screen image slider" at bounding box center [64, 283] width 103 height 83
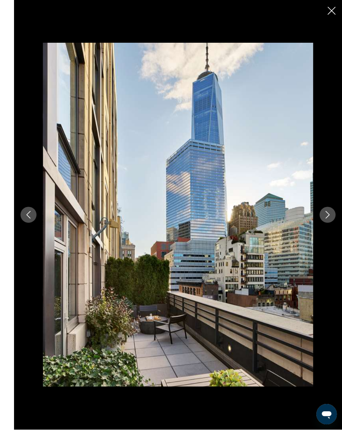
scroll to position [356, 0]
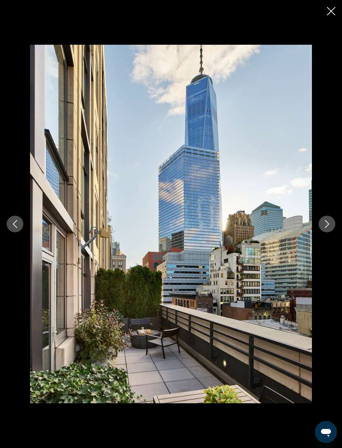
click at [321, 223] on button "Next image" at bounding box center [326, 224] width 17 height 17
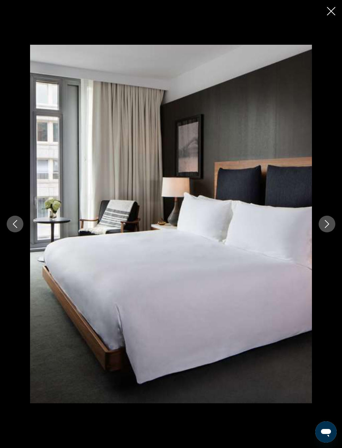
click at [328, 229] on button "Next image" at bounding box center [326, 224] width 17 height 17
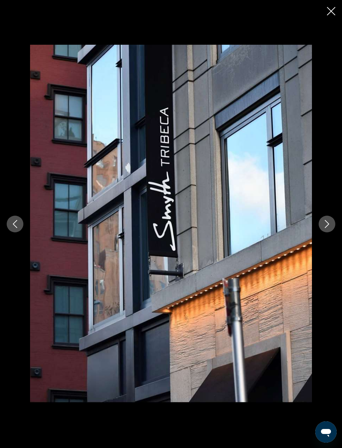
click at [325, 232] on button "Next image" at bounding box center [326, 224] width 17 height 17
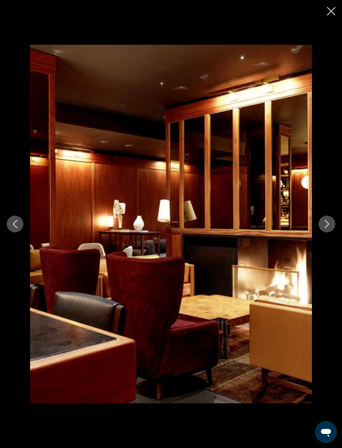
click at [330, 229] on button "Next image" at bounding box center [326, 224] width 17 height 17
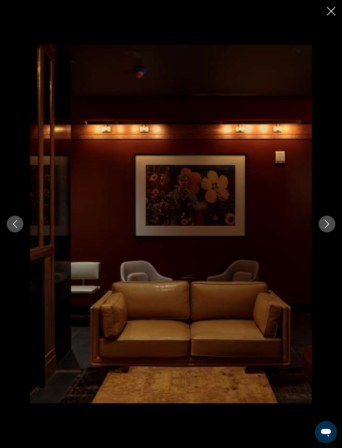
click at [325, 228] on icon "Next image" at bounding box center [327, 224] width 8 height 8
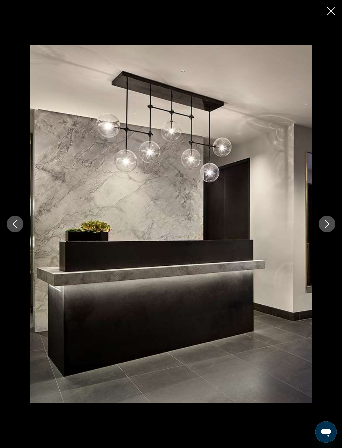
click at [329, 222] on icon "Next image" at bounding box center [327, 224] width 8 height 8
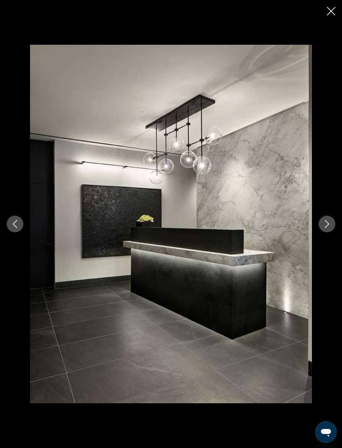
click at [324, 225] on icon "Next image" at bounding box center [327, 224] width 8 height 8
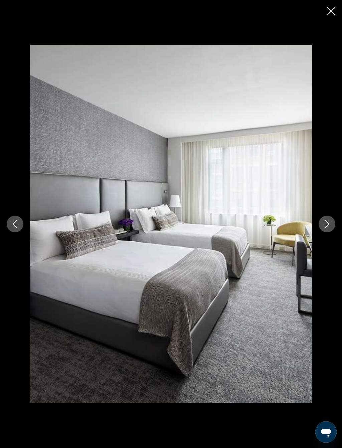
click at [327, 228] on button "Next image" at bounding box center [326, 224] width 17 height 17
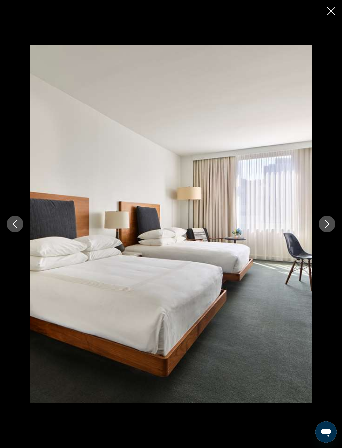
click at [326, 226] on icon "Next image" at bounding box center [327, 224] width 8 height 8
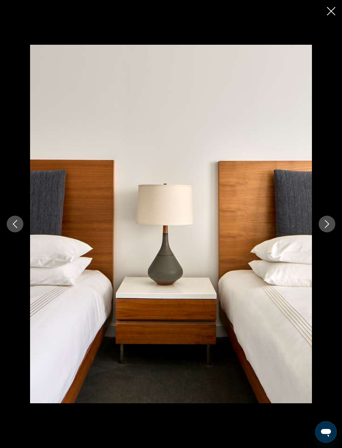
click at [325, 224] on icon "Next image" at bounding box center [327, 224] width 8 height 8
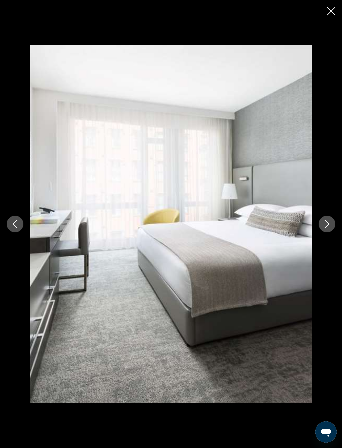
click at [327, 226] on icon "Next image" at bounding box center [327, 224] width 8 height 8
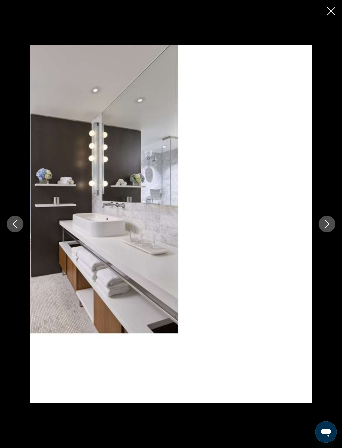
click at [327, 224] on icon "Next image" at bounding box center [327, 224] width 8 height 8
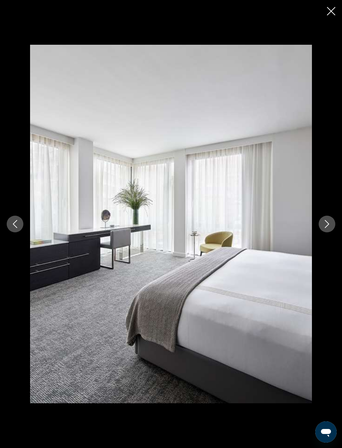
click at [332, 223] on button "Next image" at bounding box center [326, 224] width 17 height 17
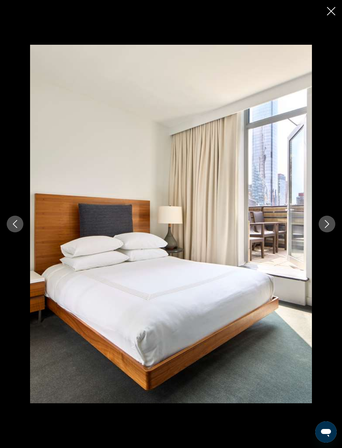
click at [330, 228] on button "Next image" at bounding box center [326, 224] width 17 height 17
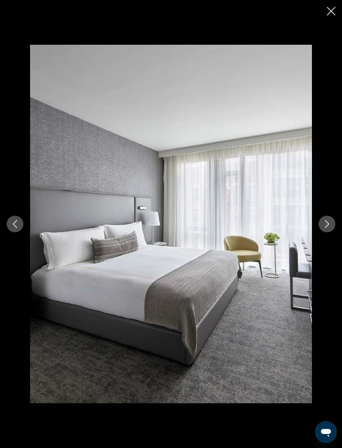
click at [329, 227] on icon "Next image" at bounding box center [327, 224] width 8 height 8
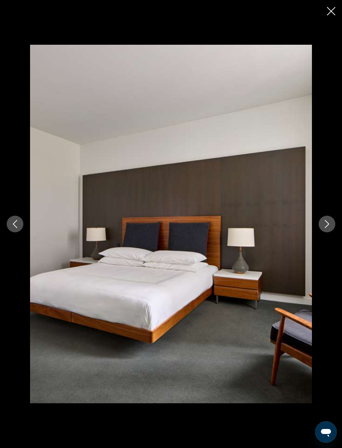
click at [332, 222] on button "Next image" at bounding box center [326, 224] width 17 height 17
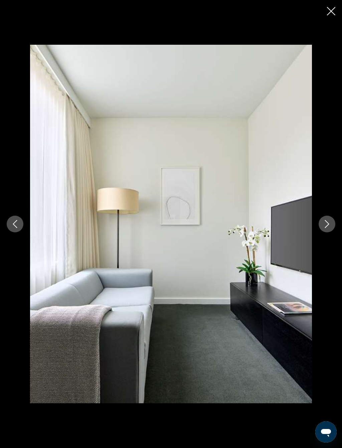
click at [326, 221] on icon "Next image" at bounding box center [327, 224] width 4 height 8
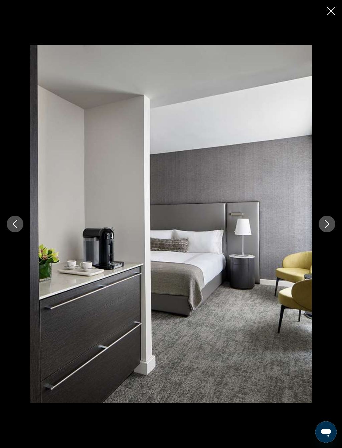
click at [330, 217] on button "Next image" at bounding box center [326, 224] width 17 height 17
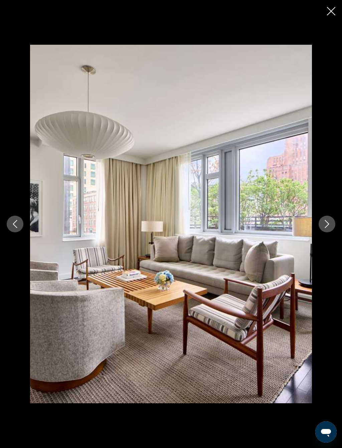
click at [324, 220] on button "Next image" at bounding box center [326, 224] width 17 height 17
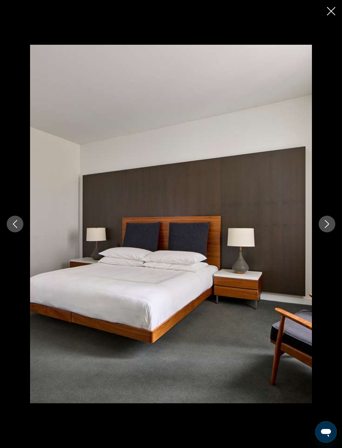
click at [328, 227] on icon "Next image" at bounding box center [327, 224] width 8 height 8
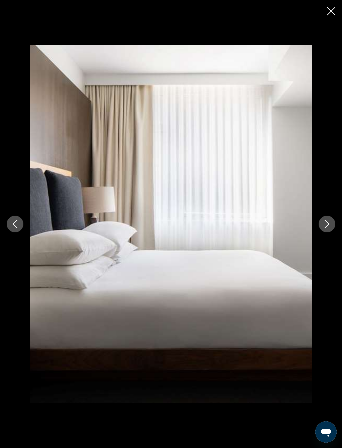
click at [326, 223] on icon "Next image" at bounding box center [327, 224] width 8 height 8
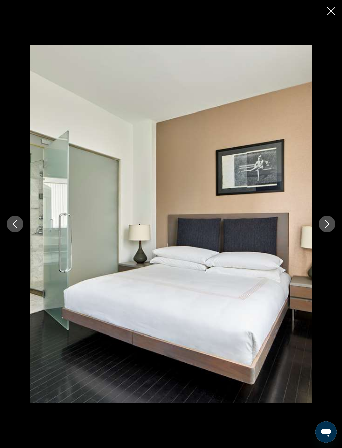
click at [331, 218] on button "Next image" at bounding box center [326, 224] width 17 height 17
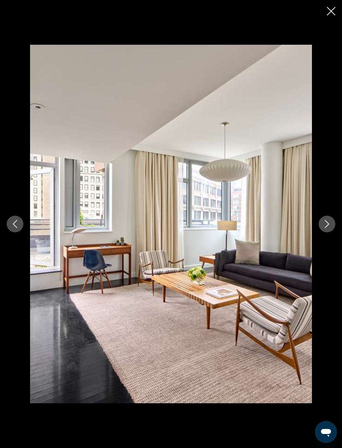
click at [332, 225] on button "Next image" at bounding box center [326, 224] width 17 height 17
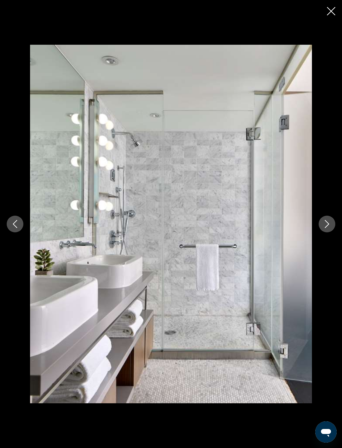
click at [328, 222] on icon "Next image" at bounding box center [327, 224] width 8 height 8
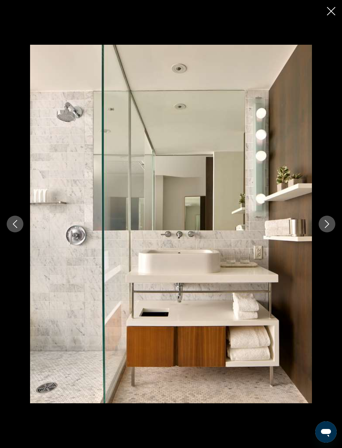
click at [330, 223] on icon "Next image" at bounding box center [327, 224] width 8 height 8
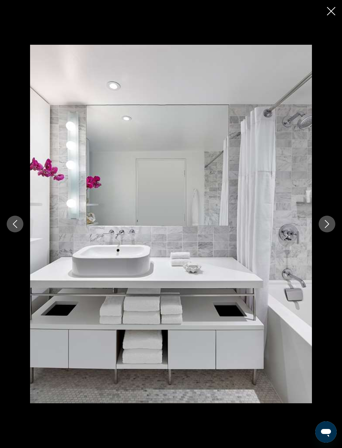
click at [330, 219] on button "Next image" at bounding box center [326, 224] width 17 height 17
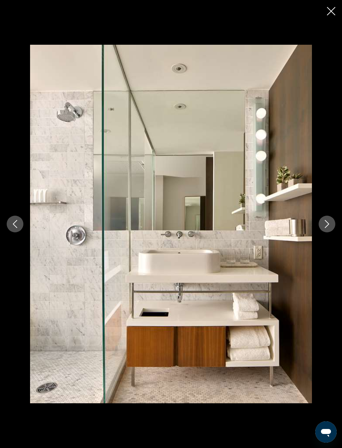
click at [324, 222] on icon "Next image" at bounding box center [327, 224] width 8 height 8
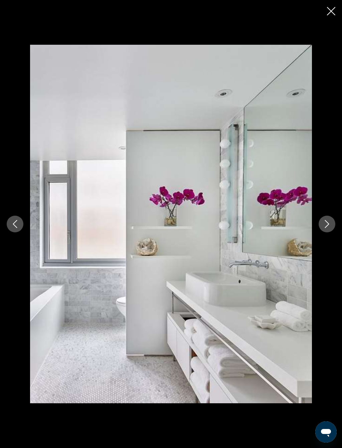
click at [325, 222] on icon "Next image" at bounding box center [327, 224] width 8 height 8
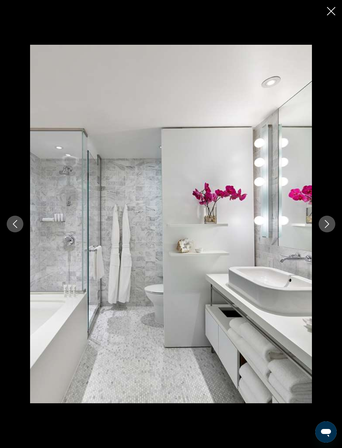
click at [324, 222] on icon "Next image" at bounding box center [327, 224] width 8 height 8
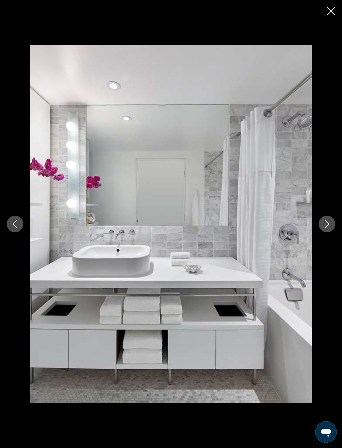
click at [320, 214] on div "prev next" at bounding box center [171, 224] width 342 height 358
click at [324, 213] on div "prev next" at bounding box center [171, 224] width 342 height 358
click at [330, 215] on div "prev next" at bounding box center [171, 224] width 342 height 358
click at [327, 222] on icon "Next image" at bounding box center [327, 224] width 8 height 8
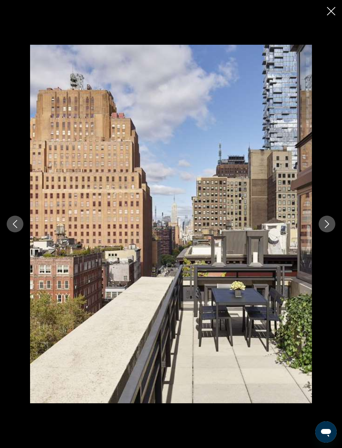
click at [330, 2] on div "prev next" at bounding box center [171, 224] width 342 height 448
click at [332, 9] on icon "Close slideshow" at bounding box center [331, 11] width 8 height 8
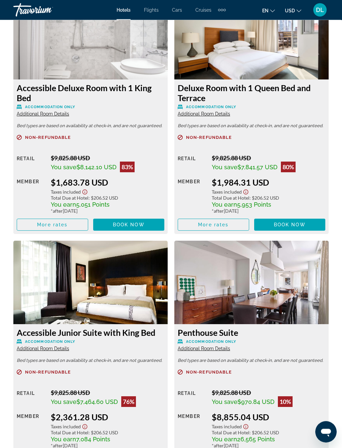
scroll to position [1152, 0]
click at [144, 226] on span "Book now" at bounding box center [129, 224] width 32 height 5
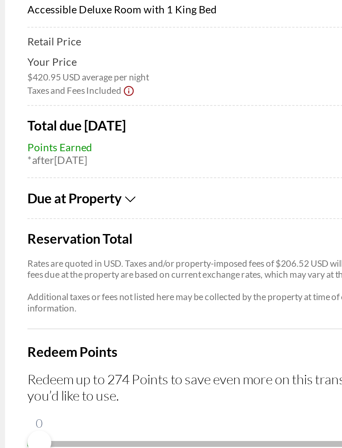
click at [67, 192] on icon "Show Taxes and Fees breakdown" at bounding box center [69, 195] width 5 height 6
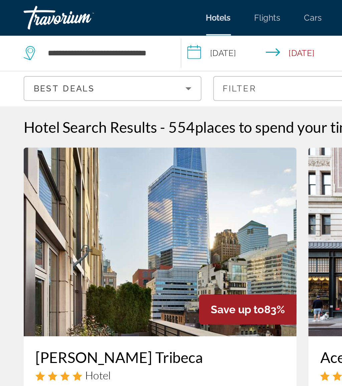
click at [129, 28] on input "**********" at bounding box center [149, 31] width 95 height 22
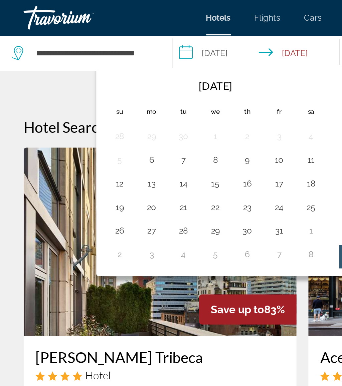
click at [176, 89] on button "11" at bounding box center [176, 90] width 11 height 9
click at [67, 101] on button "12" at bounding box center [67, 103] width 11 height 9
type input "**********"
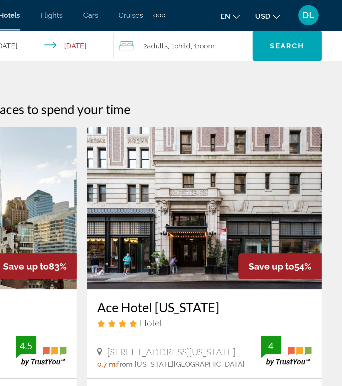
click at [195, 30] on div "2 Adult Adults , 1 Child Children , 1 Room rooms" at bounding box center [239, 29] width 88 height 9
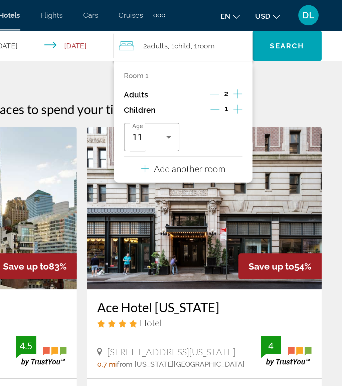
click at [255, 72] on icon "Decrement children" at bounding box center [258, 72] width 6 height 0
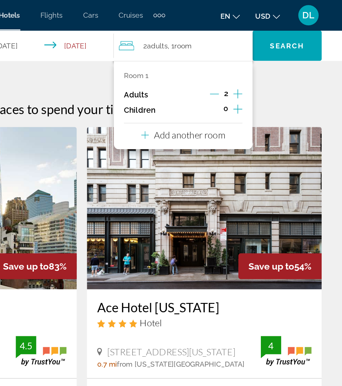
click at [283, 33] on span "Search" at bounding box center [305, 30] width 45 height 16
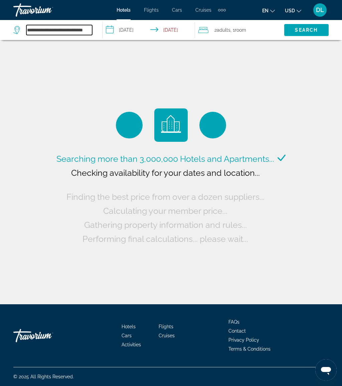
click at [87, 33] on input "**********" at bounding box center [59, 30] width 66 height 10
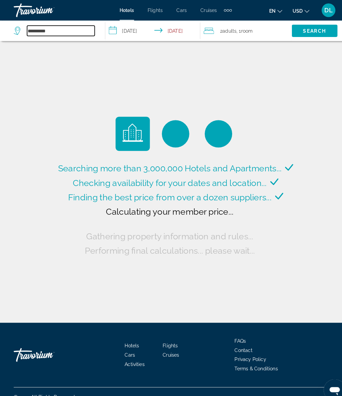
type input "***"
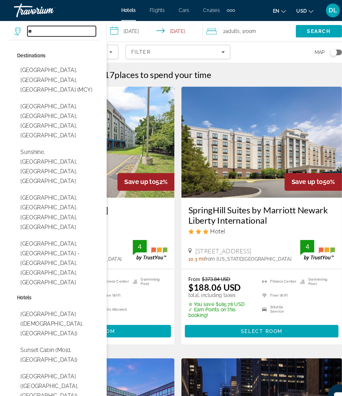
type input "*"
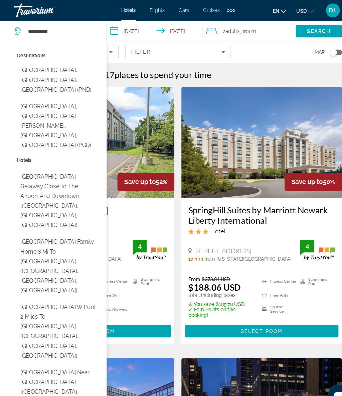
click at [79, 96] on button "Punta Gorda, Port Charlotte - Charlotte Harbor, FL, United States (PGD)" at bounding box center [55, 121] width 79 height 50
type input "**********"
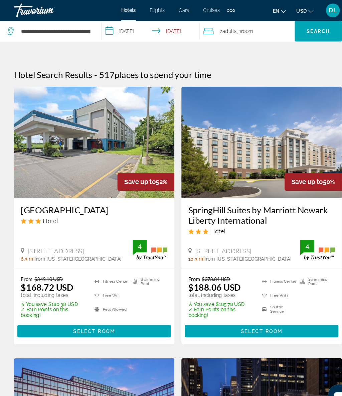
click at [301, 29] on span "Search" at bounding box center [305, 29] width 23 height 5
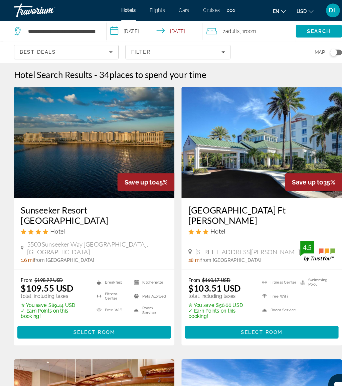
click at [260, 29] on div "2 Adult Adults , 1 Room rooms" at bounding box center [241, 29] width 86 height 9
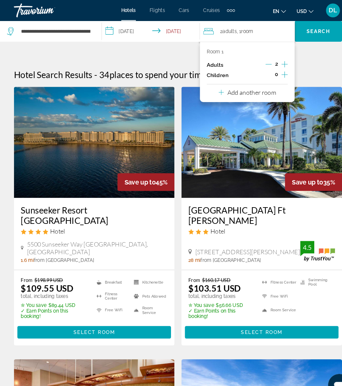
click at [265, 87] on p "Add another room" at bounding box center [241, 88] width 47 height 7
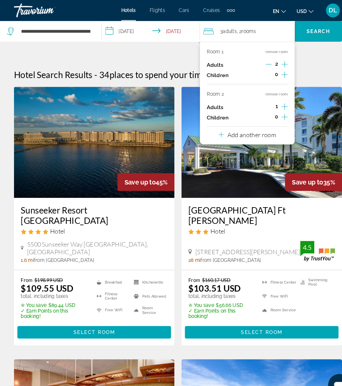
click at [274, 100] on icon "Increment adults" at bounding box center [273, 102] width 6 height 8
click at [261, 128] on p "Add another room" at bounding box center [241, 129] width 47 height 7
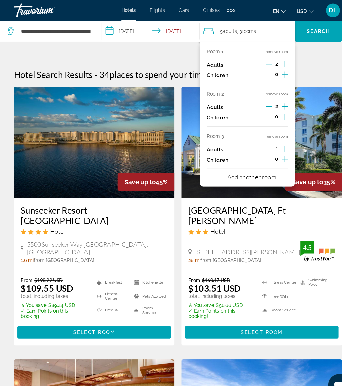
click at [274, 139] on icon "Increment adults" at bounding box center [273, 143] width 6 height 8
click at [268, 169] on div "Room 1 remove room Adults 2 Children 0 Room 2 remove room Adults 2 Children 0 R…" at bounding box center [237, 109] width 91 height 139
click at [262, 168] on p "Add another room" at bounding box center [241, 170] width 47 height 7
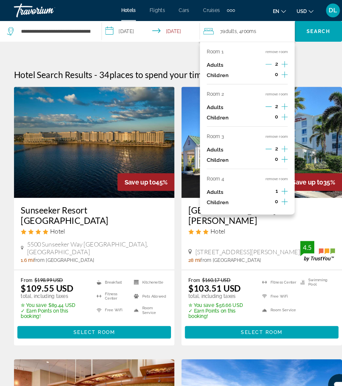
click at [270, 180] on icon "Increment adults" at bounding box center [273, 184] width 6 height 8
click at [316, 30] on span "Search" at bounding box center [305, 29] width 23 height 5
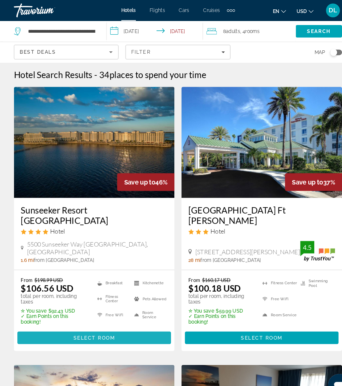
click at [129, 322] on span "Main content" at bounding box center [90, 325] width 147 height 16
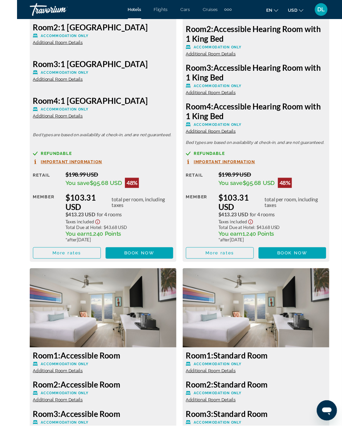
scroll to position [1315, 0]
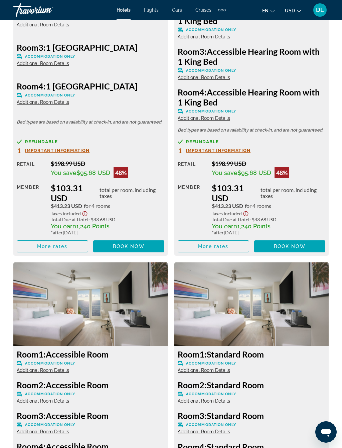
click at [291, 244] on span "Book now" at bounding box center [290, 246] width 32 height 5
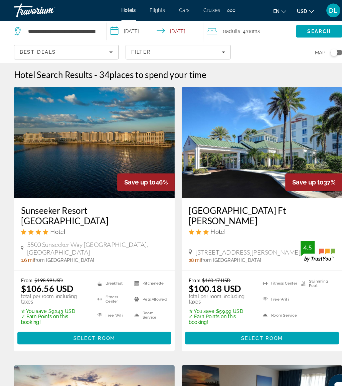
click at [260, 31] on div "8 Adult Adults , 4 Room rooms" at bounding box center [241, 29] width 86 height 9
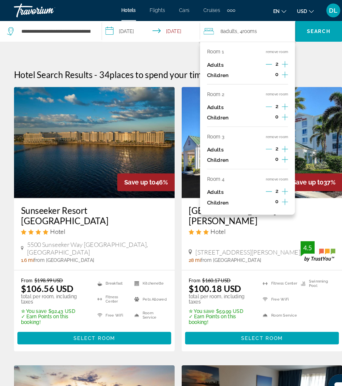
click at [271, 108] on icon "Increment children" at bounding box center [273, 112] width 6 height 8
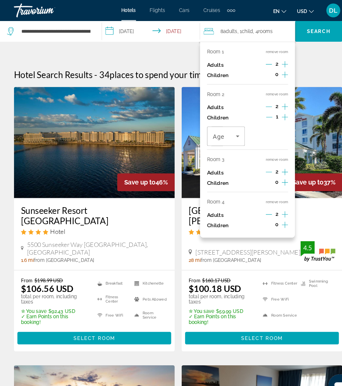
click at [229, 127] on icon "Travelers: 8 adults, 1 child" at bounding box center [228, 131] width 8 height 8
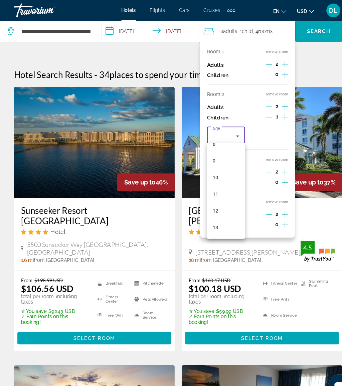
scroll to position [148, 0]
click at [217, 193] on mat-option "12" at bounding box center [217, 192] width 36 height 16
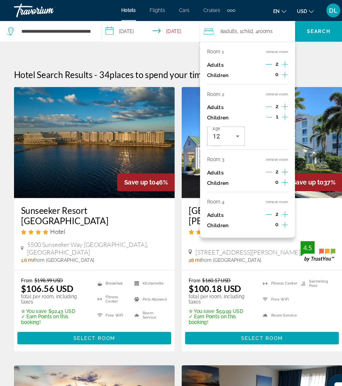
click at [271, 192] on button "remove room" at bounding box center [265, 194] width 21 height 4
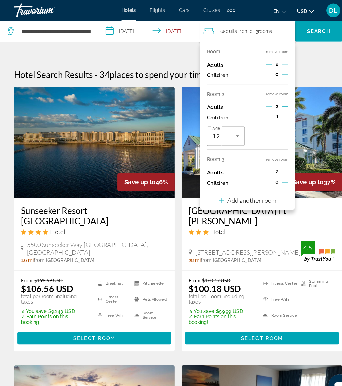
click at [311, 29] on span "Search" at bounding box center [305, 29] width 23 height 5
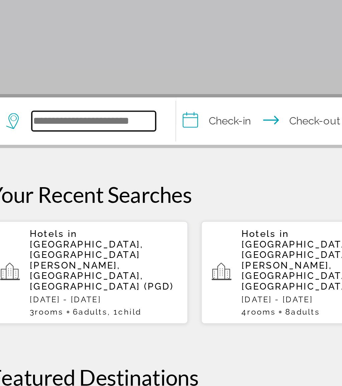
click at [57, 194] on input "Search hotel destination" at bounding box center [66, 199] width 63 height 10
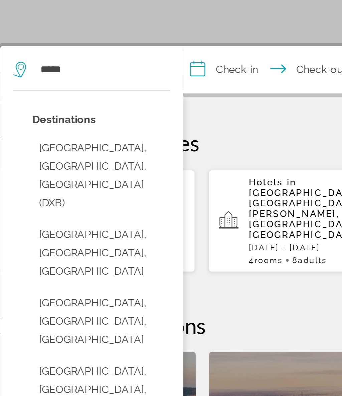
click at [68, 232] on button "[GEOGRAPHIC_DATA], [GEOGRAPHIC_DATA], [GEOGRAPHIC_DATA] (DXB)" at bounding box center [66, 252] width 70 height 41
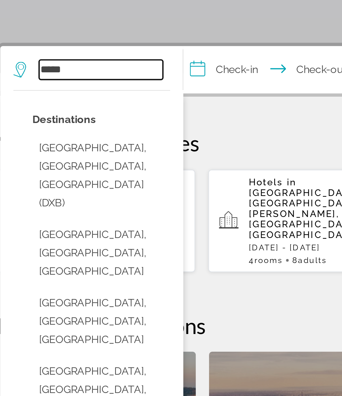
type input "**********"
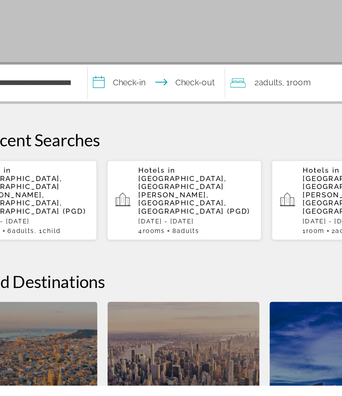
click at [108, 187] on input "**********" at bounding box center [154, 200] width 92 height 26
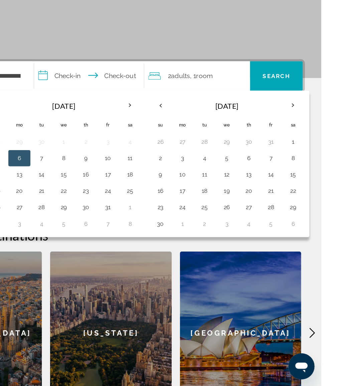
scroll to position [100, 0]
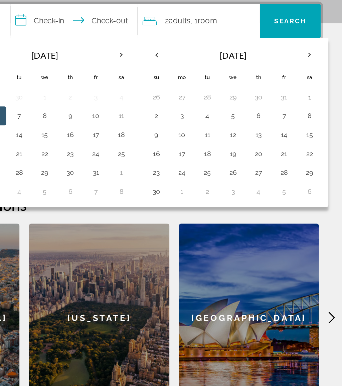
click at [205, 201] on button "23" at bounding box center [210, 205] width 11 height 9
click at [205, 215] on button "30" at bounding box center [210, 219] width 11 height 9
type input "**********"
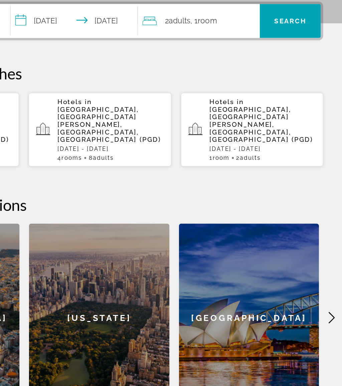
click at [294, 96] on span "Search" at bounding box center [305, 98] width 23 height 5
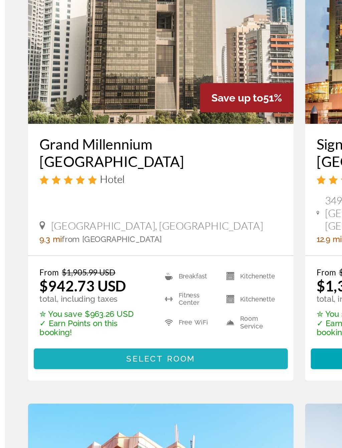
scroll to position [758, 0]
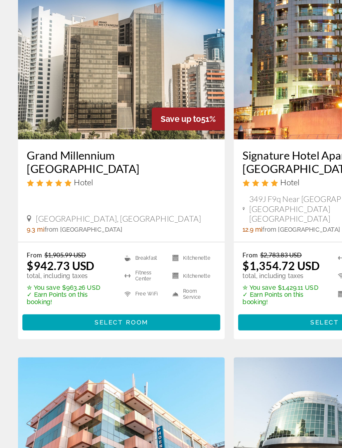
click at [119, 346] on span "Main content" at bounding box center [90, 354] width 147 height 16
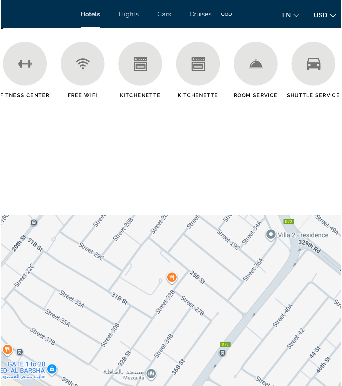
scroll to position [750, 0]
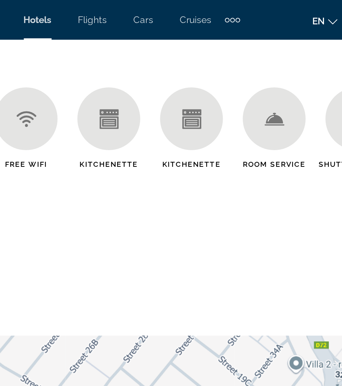
click at [221, 11] on div "Extra navigation items" at bounding box center [222, 10] width 2 height 2
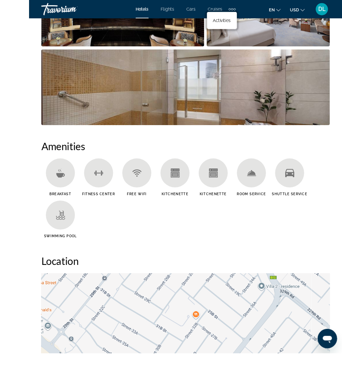
scroll to position [639, 0]
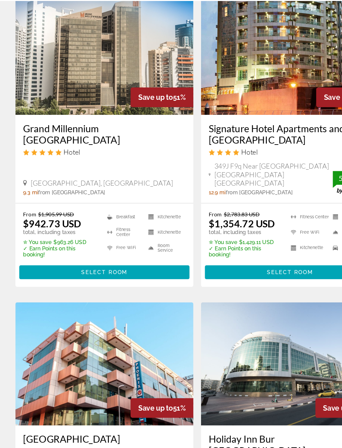
scroll to position [820, 0]
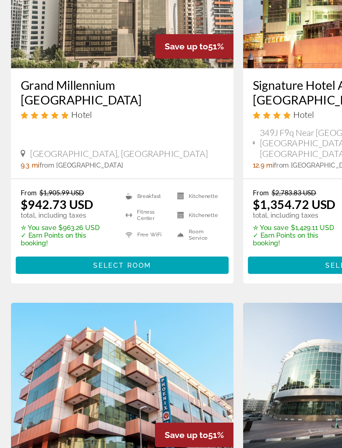
click at [125, 285] on span "Main content" at bounding box center [90, 293] width 147 height 16
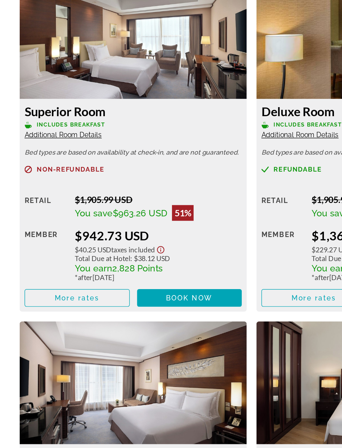
scroll to position [1090, 0]
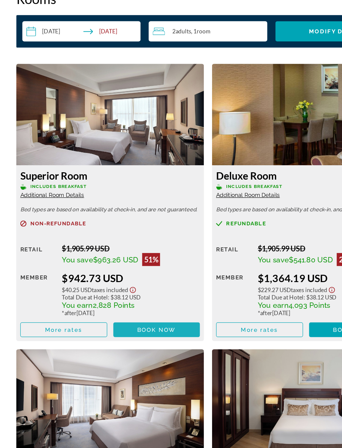
click at [131, 319] on span "Book now" at bounding box center [129, 321] width 32 height 5
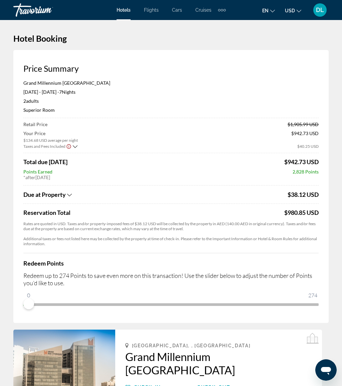
click at [220, 12] on div "Extra navigation items" at bounding box center [222, 10] width 8 height 10
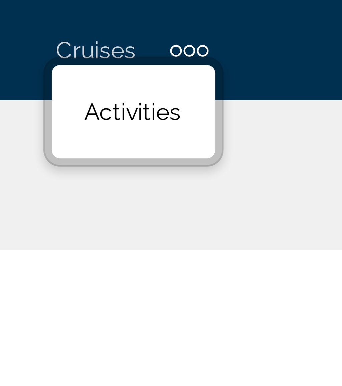
click at [198, 19] on link "Activities" at bounding box center [211, 22] width 26 height 12
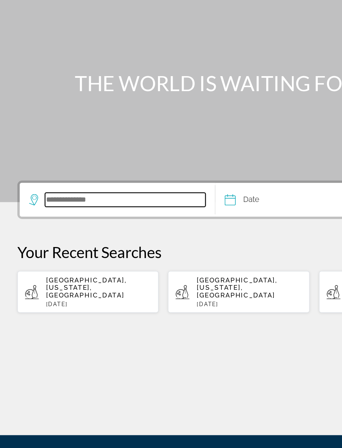
click at [82, 194] on input "Search destination" at bounding box center [90, 199] width 114 height 10
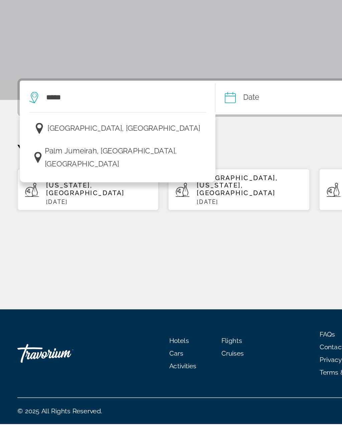
click at [94, 216] on span "[GEOGRAPHIC_DATA], [GEOGRAPHIC_DATA]" at bounding box center [89, 220] width 109 height 9
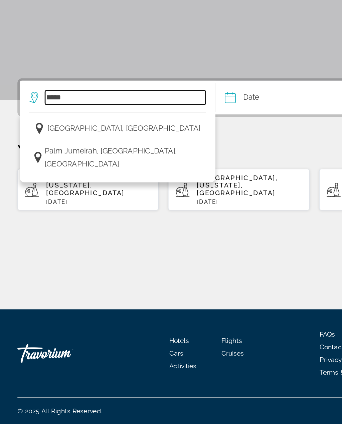
type input "**********"
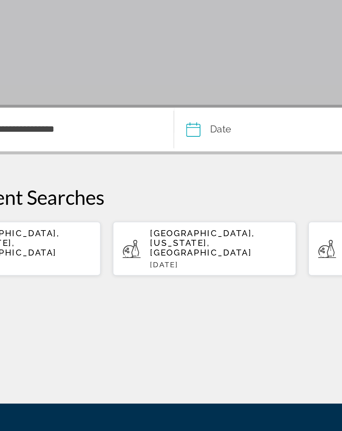
click at [159, 187] on input "Date" at bounding box center [185, 200] width 52 height 26
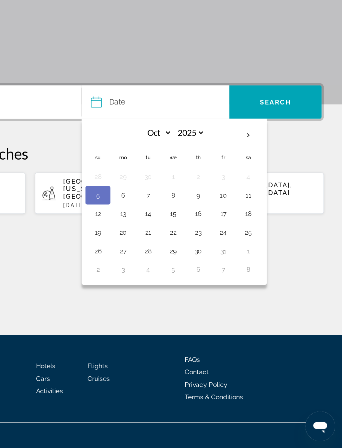
click at [215, 301] on button "29" at bounding box center [220, 305] width 11 height 9
type input "**********"
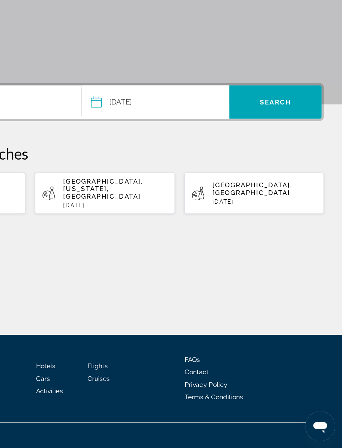
click at [260, 191] on span "Search" at bounding box center [293, 199] width 66 height 16
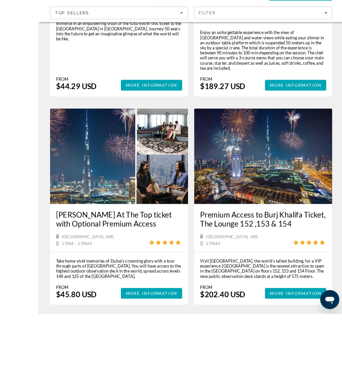
scroll to position [1383, 0]
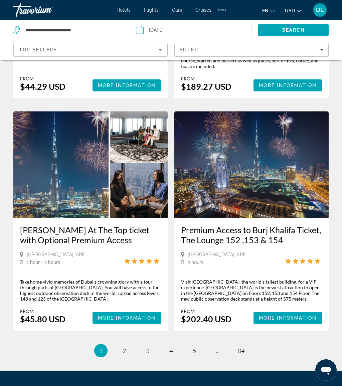
click at [119, 345] on link "page 2" at bounding box center [124, 351] width 12 height 12
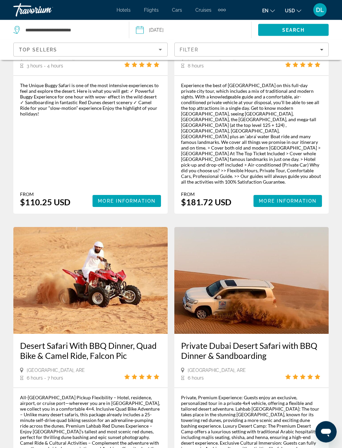
scroll to position [1300, 0]
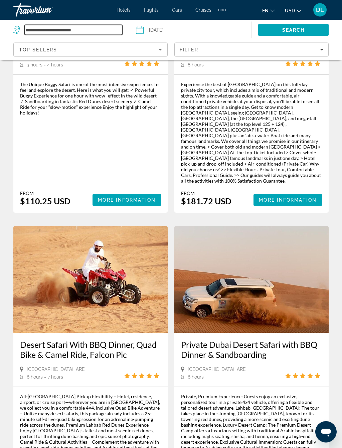
click at [85, 35] on input "**********" at bounding box center [73, 30] width 97 height 10
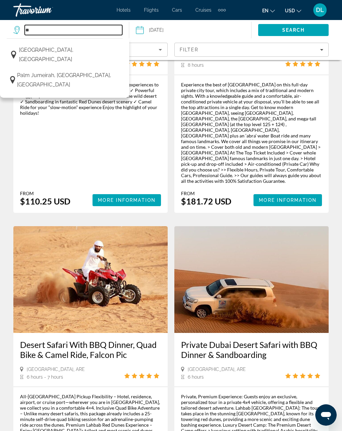
type input "*"
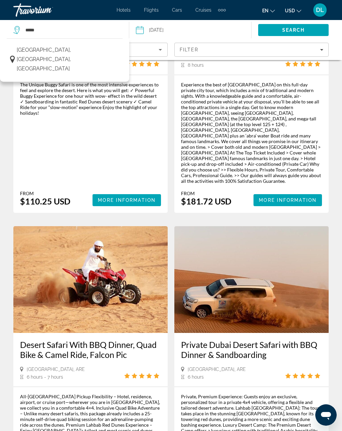
click at [100, 49] on button "Paris, Île-de-France, France" at bounding box center [65, 59] width 116 height 31
type input "**********"
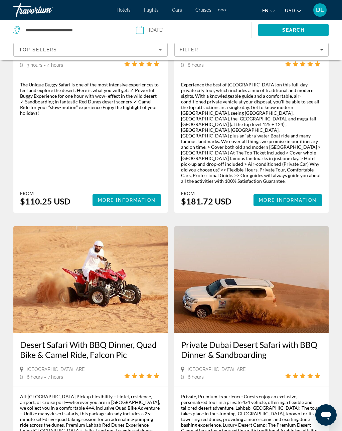
click at [183, 31] on input "Date: Oct 29, 2025" at bounding box center [164, 31] width 60 height 22
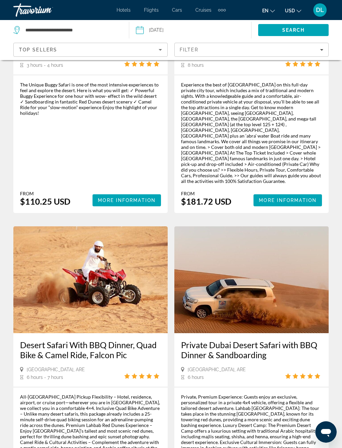
scroll to position [1300, 0]
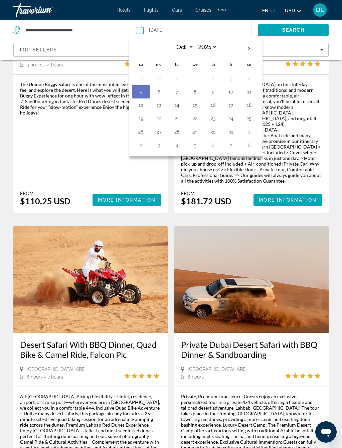
click at [250, 50] on th "Next month" at bounding box center [249, 48] width 18 height 15
select select "**"
click at [208, 131] on button "27" at bounding box center [213, 131] width 11 height 9
type input "**********"
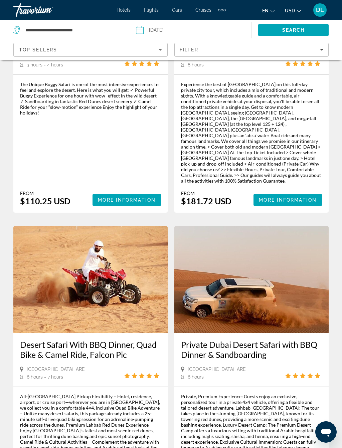
click at [305, 25] on span "Search" at bounding box center [293, 30] width 70 height 16
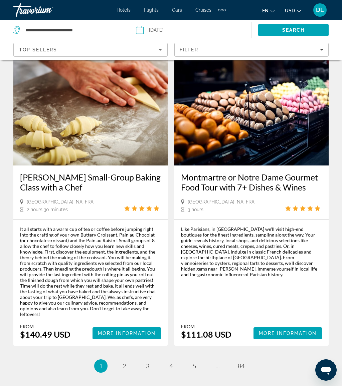
scroll to position [1474, 0]
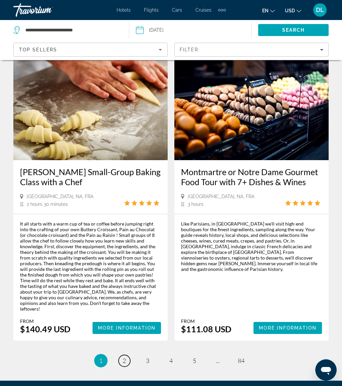
click at [123, 357] on span "2" at bounding box center [123, 360] width 3 height 7
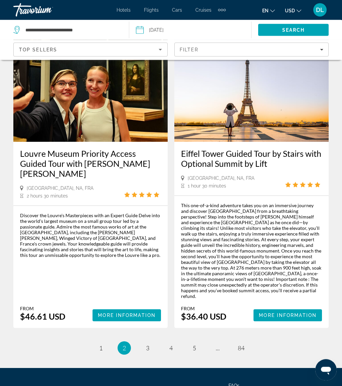
scroll to position [1480, 0]
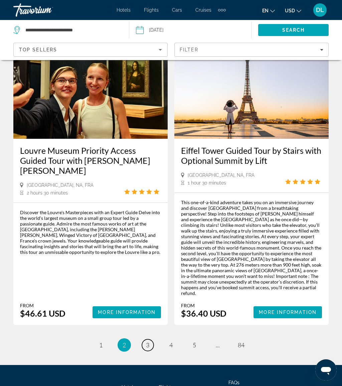
click at [150, 339] on link "page 3" at bounding box center [148, 345] width 12 height 12
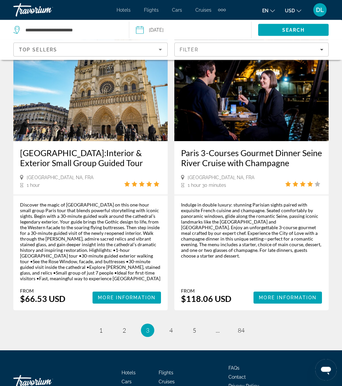
scroll to position [1614, 0]
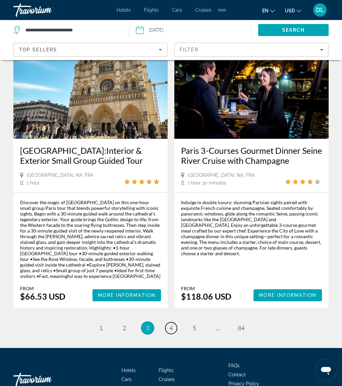
click at [172, 324] on span "4" at bounding box center [170, 327] width 3 height 7
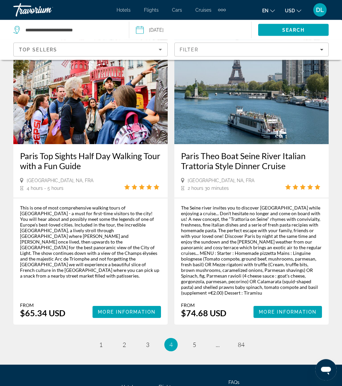
scroll to position [1456, 0]
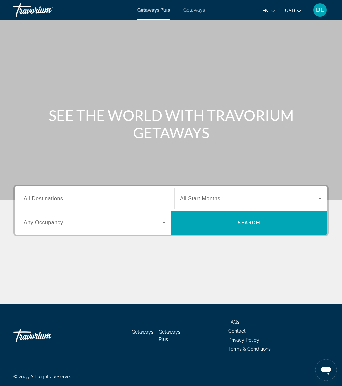
click at [196, 8] on span "Getaways" at bounding box center [194, 9] width 22 height 5
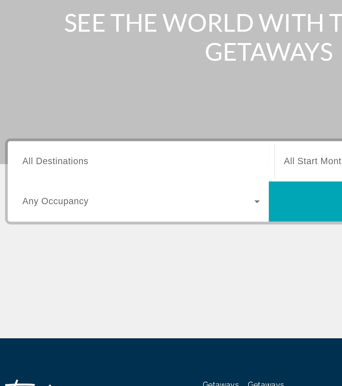
click at [60, 195] on input "Destination All Destinations" at bounding box center [95, 199] width 142 height 8
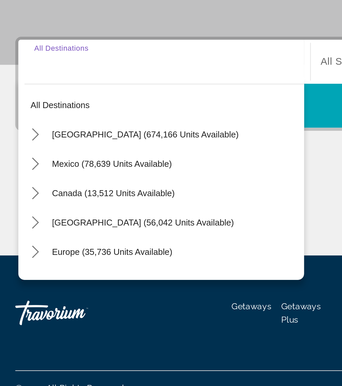
click at [21, 235] on icon "Toggle United States (674,166 units available) submenu" at bounding box center [24, 238] width 7 height 7
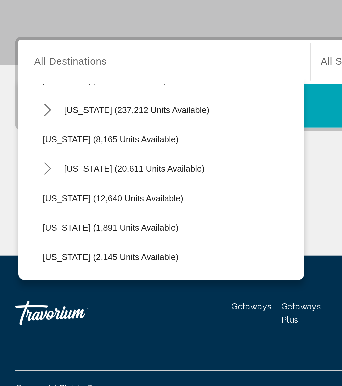
scroll to position [109, 0]
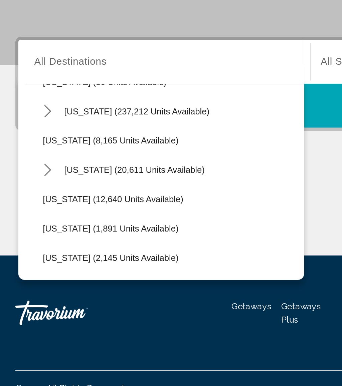
click at [84, 223] on span "[US_STATE] (237,212 units available)" at bounding box center [79, 225] width 79 height 5
type input "**********"
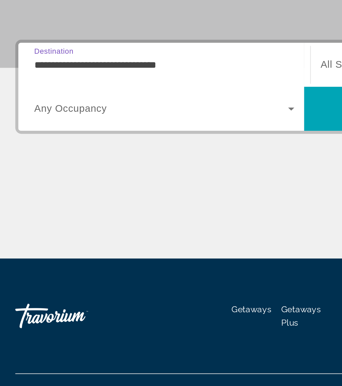
click at [160, 219] on icon "Search widget" at bounding box center [164, 223] width 8 height 8
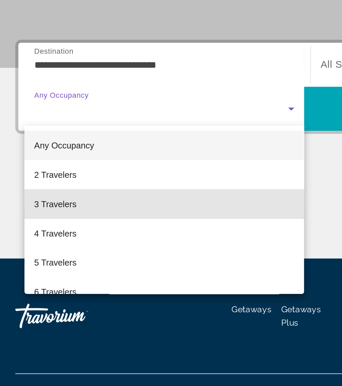
click at [56, 267] on mat-option "3 Travelers" at bounding box center [94, 275] width 152 height 16
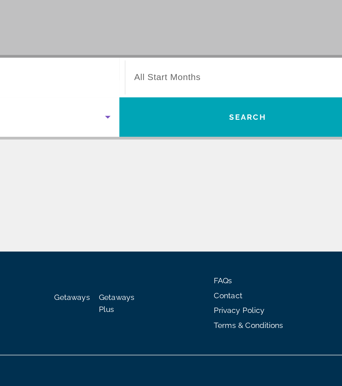
click at [180, 195] on span "Search widget" at bounding box center [249, 199] width 138 height 8
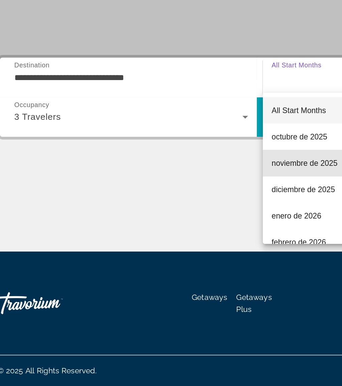
click at [188, 247] on span "noviembre de 2025" at bounding box center [200, 251] width 40 height 8
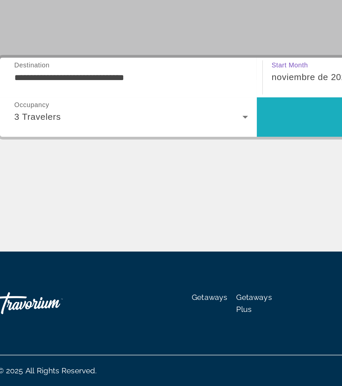
click at [187, 215] on span "Search" at bounding box center [249, 223] width 156 height 16
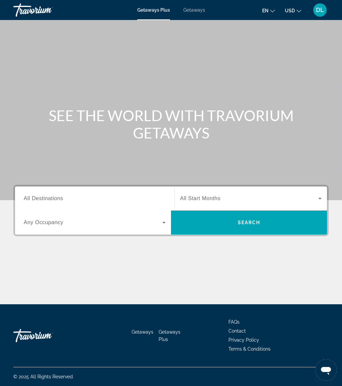
click at [103, 201] on input "Destination All Destinations" at bounding box center [95, 199] width 142 height 8
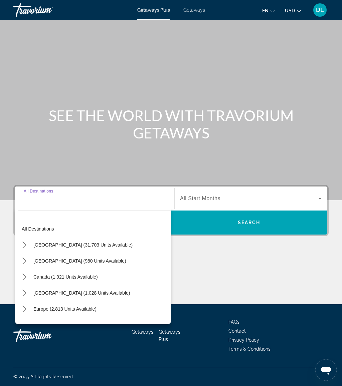
click at [25, 247] on icon "Toggle United States (31,703 units available) submenu" at bounding box center [24, 245] width 7 height 7
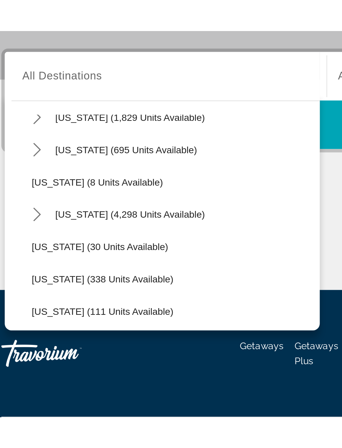
scroll to position [76, 0]
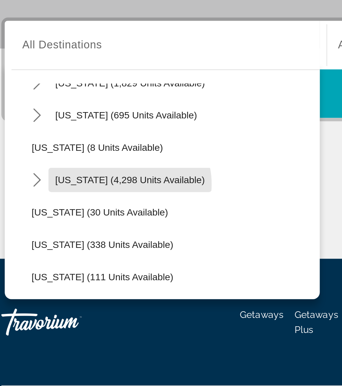
click at [64, 263] on span "[US_STATE] (4,298 units available)" at bounding box center [77, 265] width 74 height 5
type input "**********"
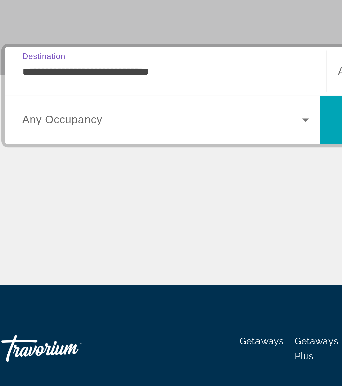
click at [90, 219] on span "Search widget" at bounding box center [93, 223] width 138 height 8
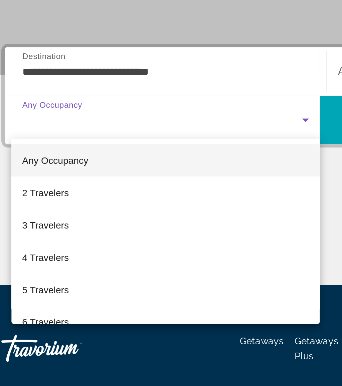
click at [59, 267] on mat-option "3 Travelers" at bounding box center [94, 275] width 152 height 16
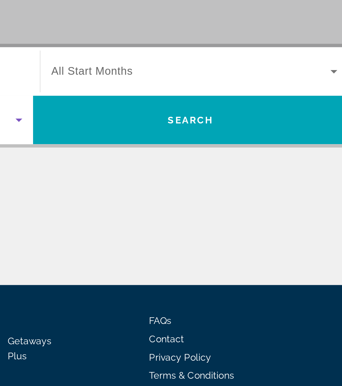
click at [180, 195] on span "Search widget" at bounding box center [249, 199] width 138 height 8
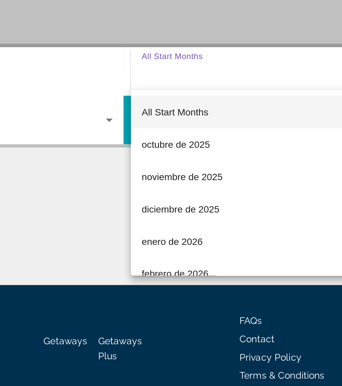
click at [175, 243] on mat-option "noviembre de 2025" at bounding box center [251, 251] width 152 height 16
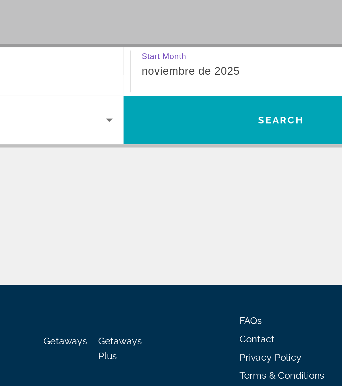
click at [238, 220] on span "Search" at bounding box center [249, 222] width 23 height 5
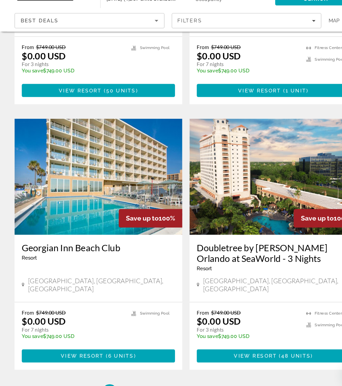
scroll to position [1382, 0]
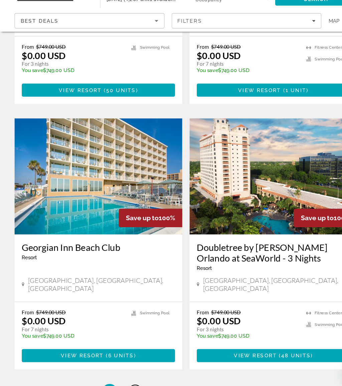
click at [127, 385] on link "page 2" at bounding box center [124, 391] width 12 height 12
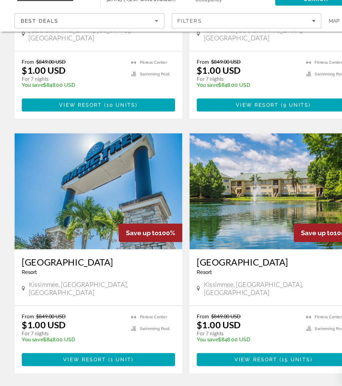
scroll to position [1374, 0]
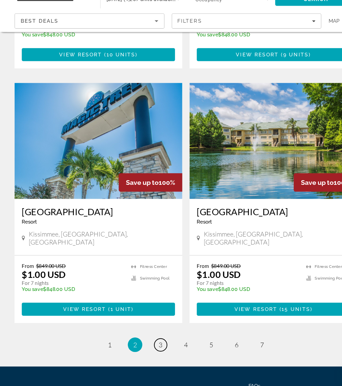
click at [147, 344] on span "3" at bounding box center [147, 347] width 3 height 7
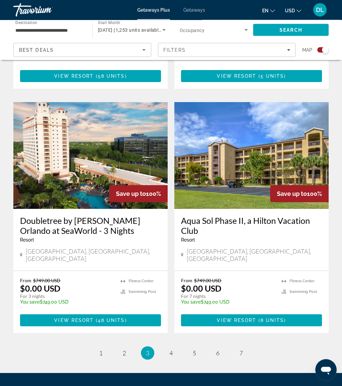
scroll to position [1384, 0]
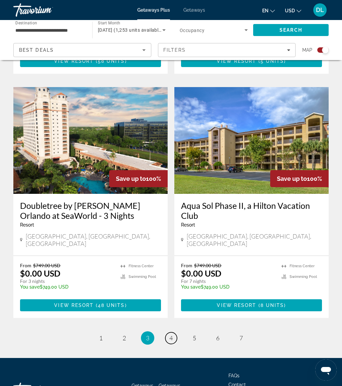
click at [175, 332] on link "page 4" at bounding box center [171, 338] width 12 height 12
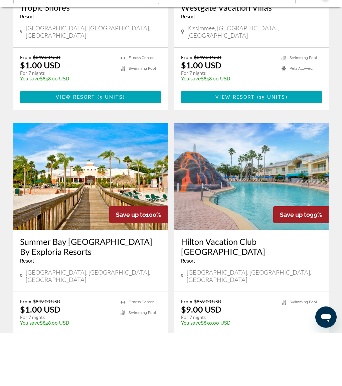
scroll to position [1394, 0]
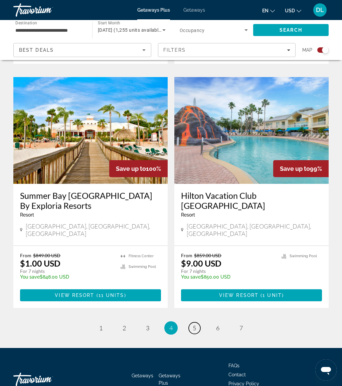
click at [191, 322] on link "page 5" at bounding box center [195, 328] width 12 height 12
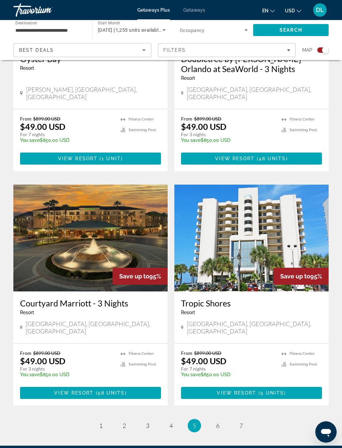
scroll to position [1343, 0]
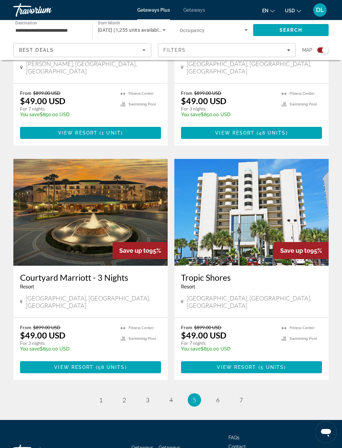
click at [224, 386] on ul "5 / 7 page 1 page 2 page 3 page 4 You're on page 5 page 6 page 7" at bounding box center [170, 399] width 315 height 13
click at [210, 386] on ul "5 / 7 page 1 page 2 page 3 page 4 You're on page 5 page 6 page 7" at bounding box center [170, 399] width 315 height 13
click at [212, 386] on link "page 6" at bounding box center [218, 400] width 12 height 12
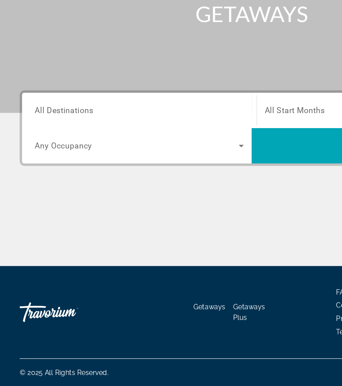
click at [86, 195] on input "Destination All Destinations" at bounding box center [95, 199] width 142 height 8
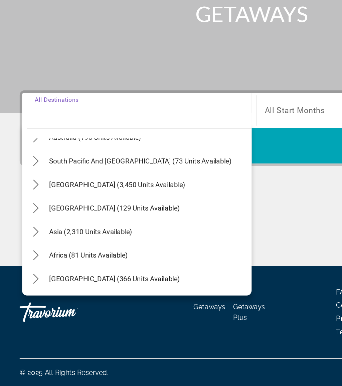
scroll to position [108, 0]
click at [26, 310] on icon "Toggle Middle East (366 units available) submenu" at bounding box center [24, 313] width 7 height 7
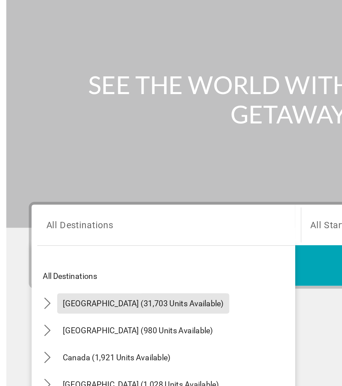
scroll to position [0, 0]
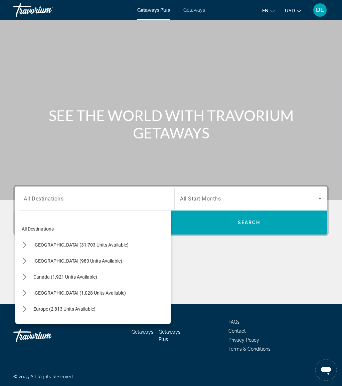
click at [198, 10] on span "Getaways" at bounding box center [194, 9] width 22 height 5
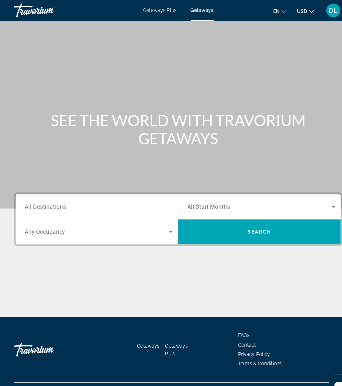
click at [85, 202] on input "Destination All Destinations" at bounding box center [95, 199] width 142 height 8
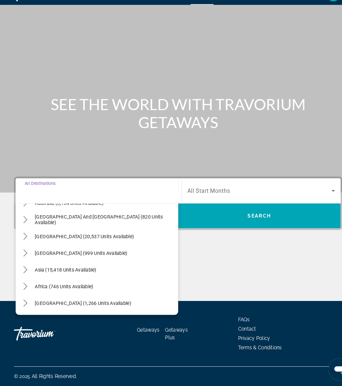
scroll to position [108, 0]
click at [28, 301] on mat-icon "Toggle Middle East (1,266 units available) submenu" at bounding box center [24, 307] width 12 height 12
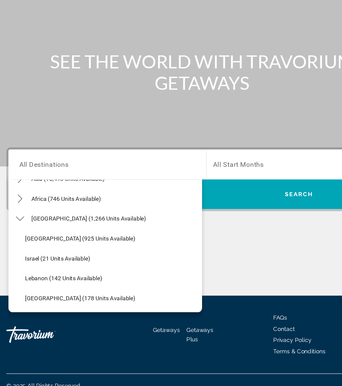
scroll to position [172, 0]
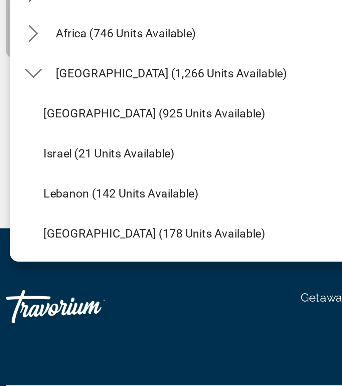
click at [66, 304] on span "[GEOGRAPHIC_DATA] (178 units available)" at bounding box center [72, 306] width 89 height 5
type input "**********"
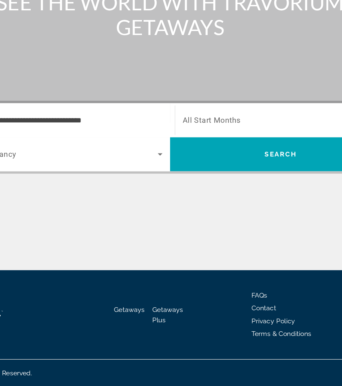
click at [171, 215] on span "Search" at bounding box center [249, 223] width 156 height 16
